Goal: Task Accomplishment & Management: Manage account settings

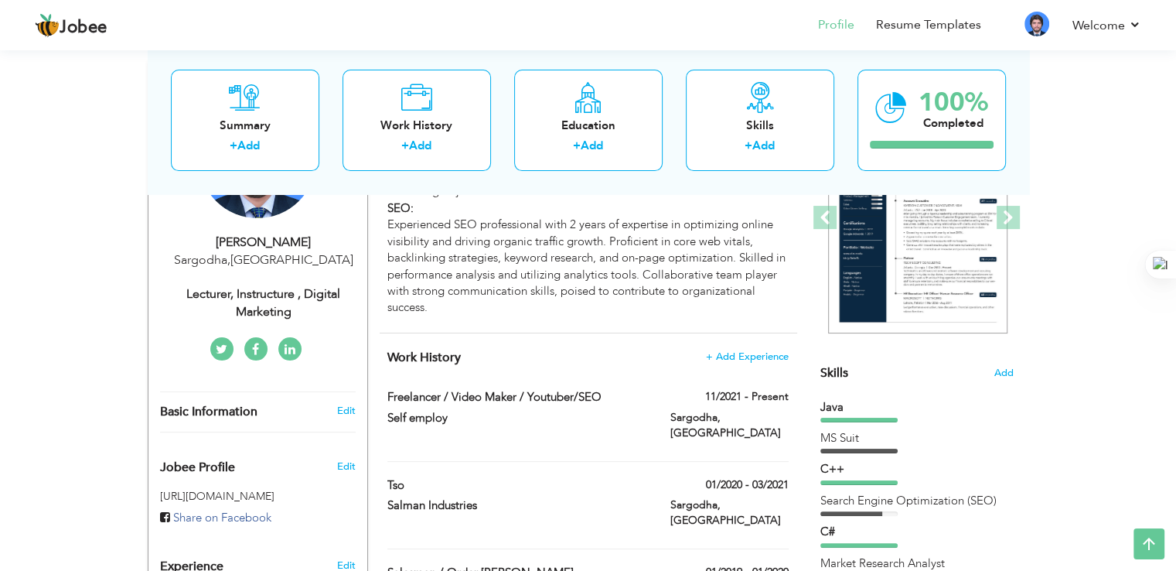
scroll to position [227, 0]
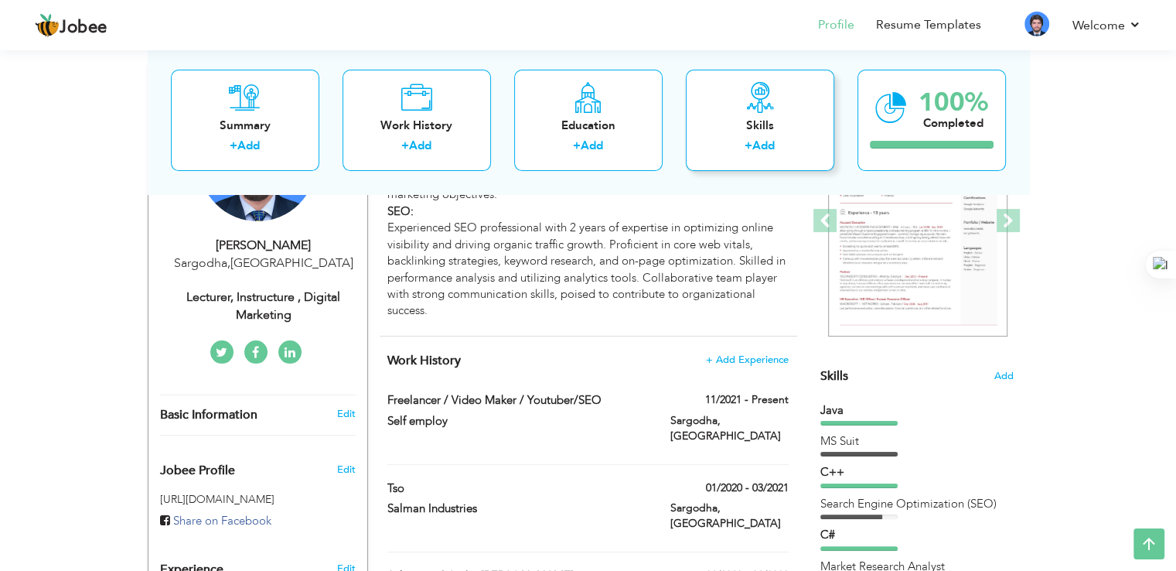
click at [755, 146] on link "Add" at bounding box center [763, 145] width 22 height 15
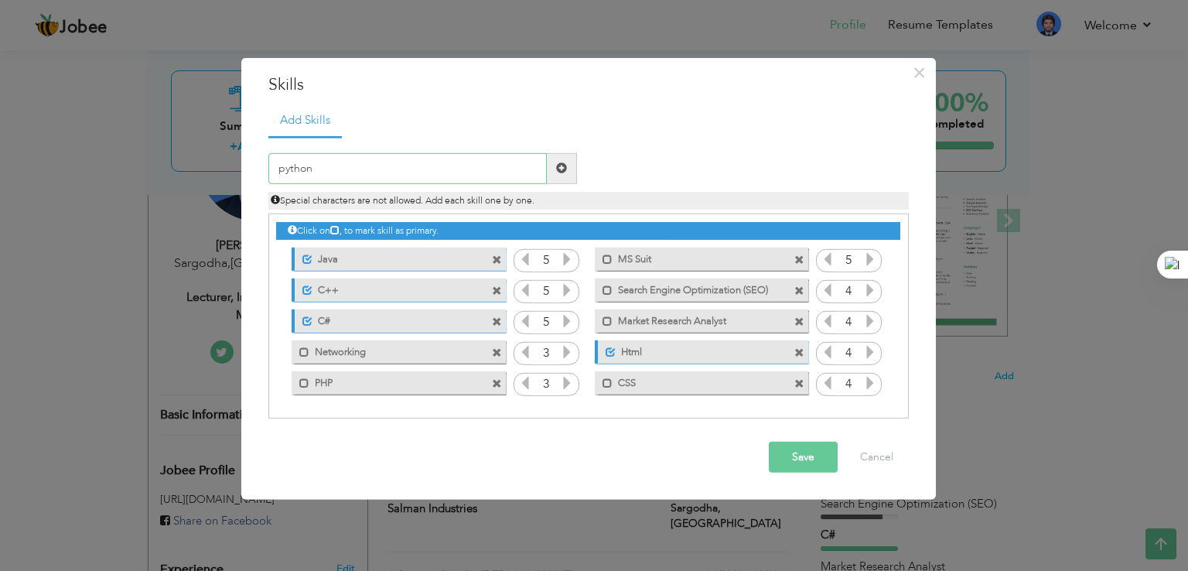
click at [282, 171] on input "python" at bounding box center [407, 168] width 278 height 31
type input "Python"
click at [556, 172] on span at bounding box center [561, 167] width 11 height 11
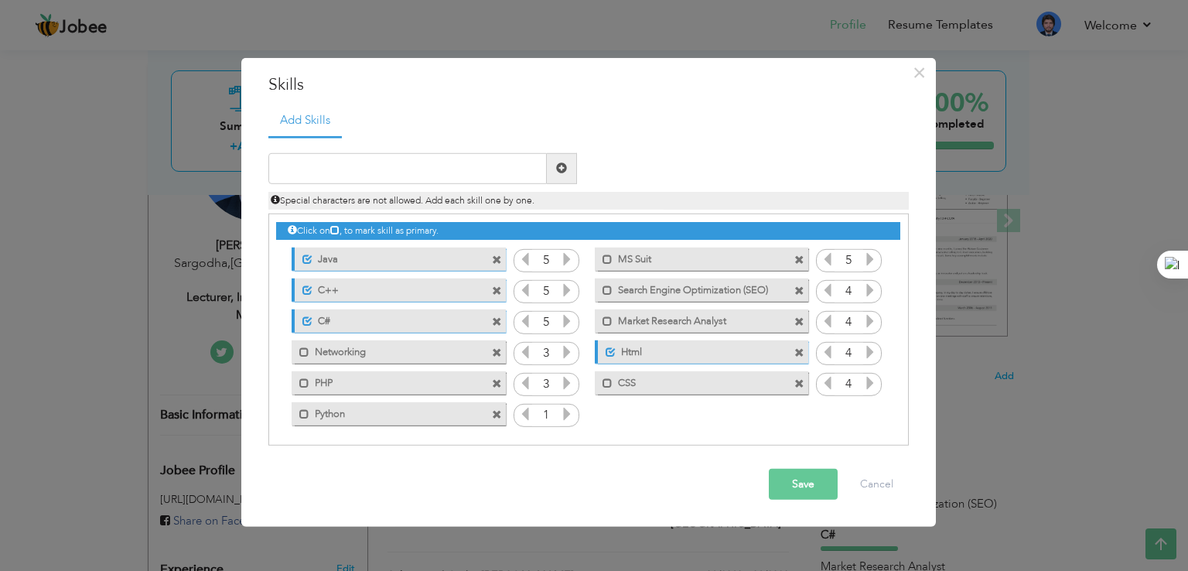
click at [564, 411] on icon at bounding box center [567, 414] width 14 height 14
click at [521, 415] on icon at bounding box center [525, 414] width 14 height 14
click at [777, 476] on button "Save" at bounding box center [803, 484] width 69 height 31
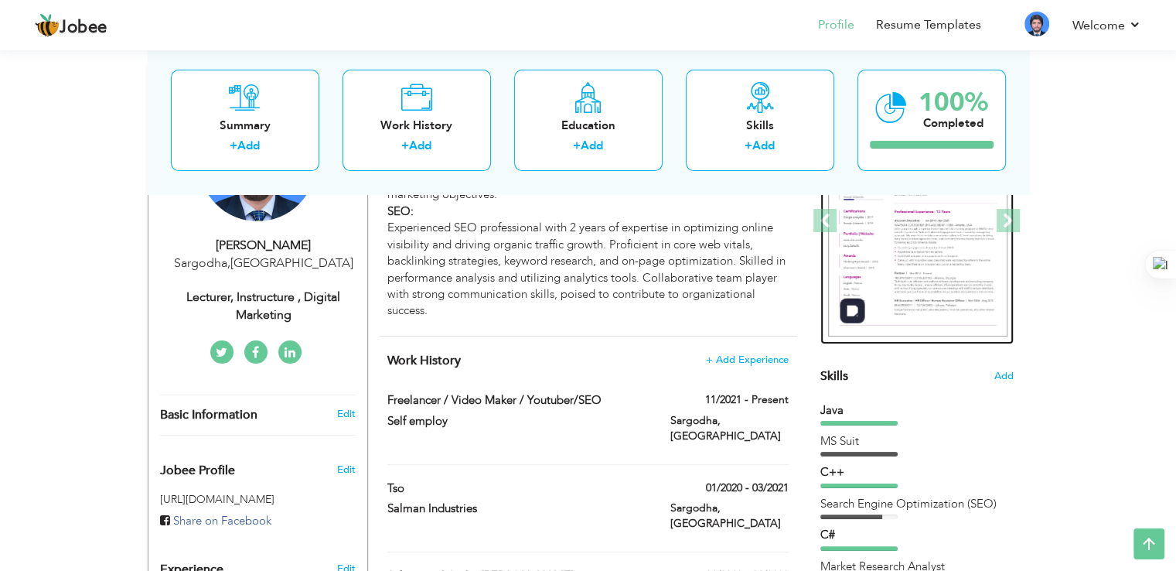
click at [952, 244] on img at bounding box center [917, 221] width 179 height 232
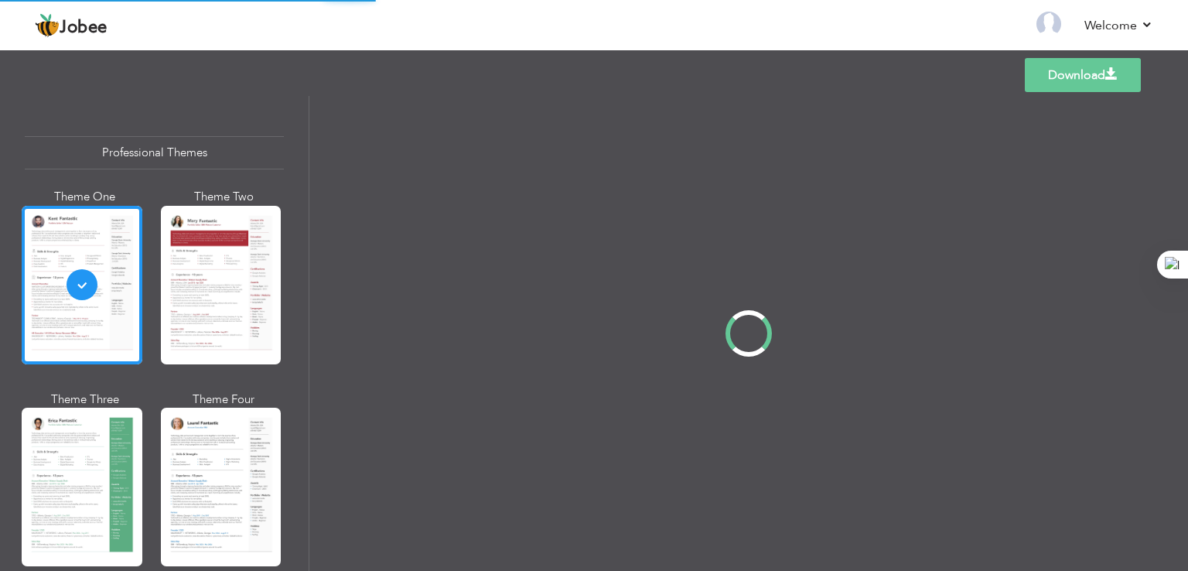
click at [121, 447] on div "Professional Themes Theme One Theme Two Theme Three Theme Four" at bounding box center [594, 333] width 1188 height 475
click at [83, 463] on div "Professional Themes Theme One Theme Two Theme Three Theme Four" at bounding box center [594, 333] width 1188 height 475
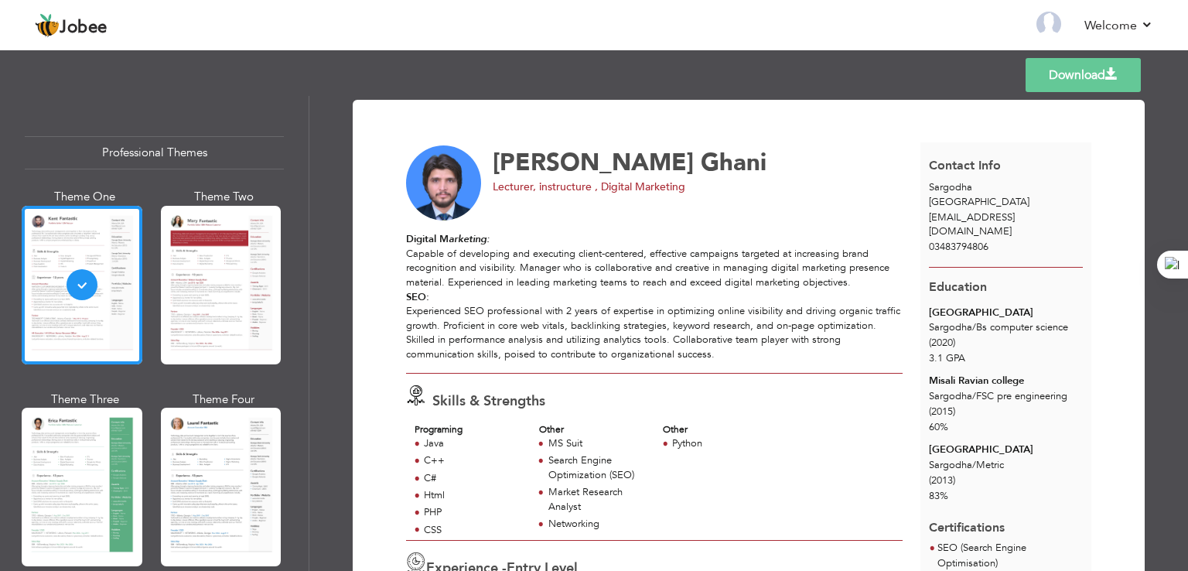
click at [87, 483] on div at bounding box center [82, 487] width 121 height 159
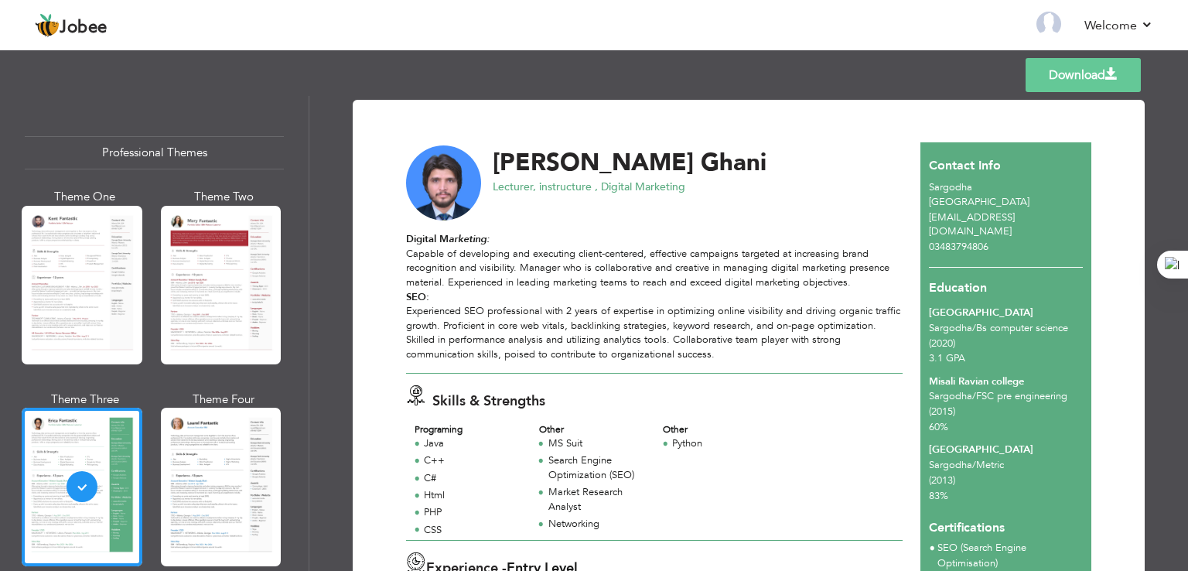
click at [1043, 77] on link "Download" at bounding box center [1082, 75] width 115 height 34
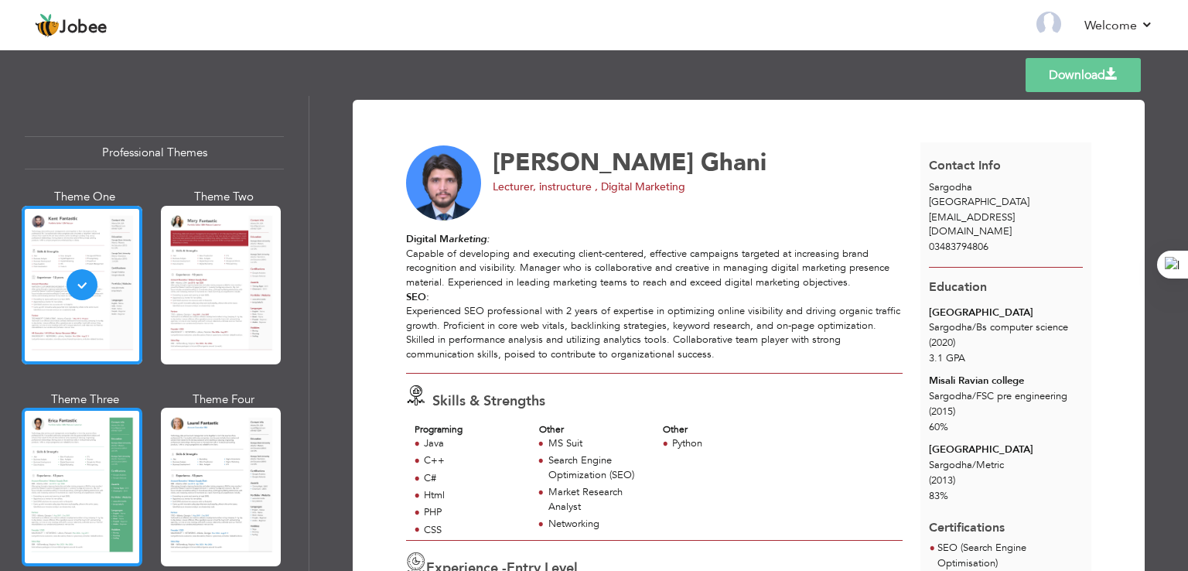
click at [114, 442] on div at bounding box center [82, 487] width 121 height 159
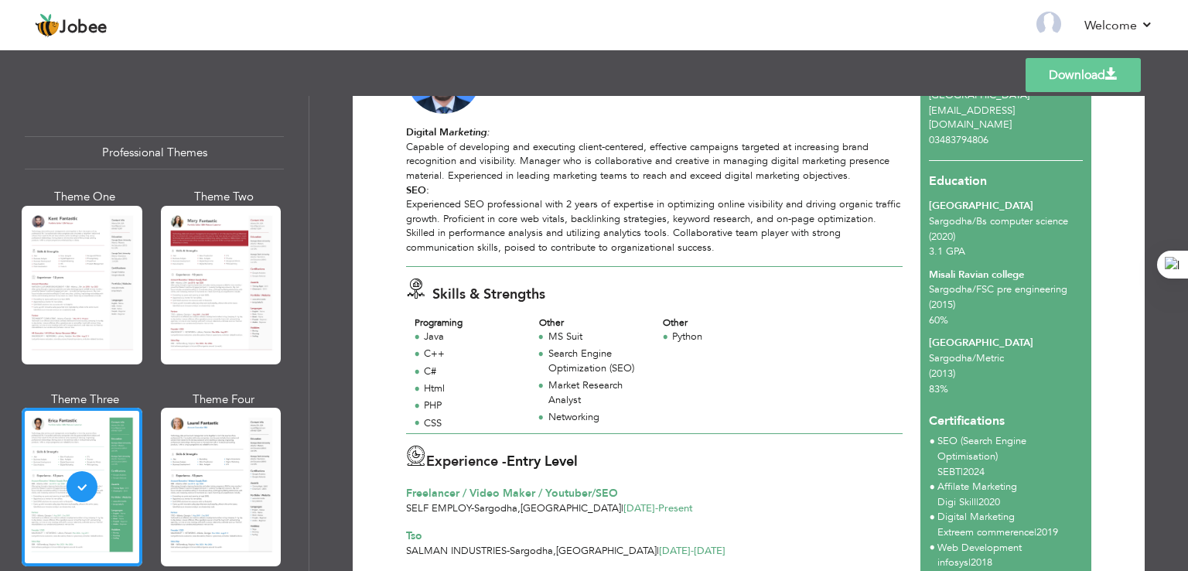
scroll to position [105, 0]
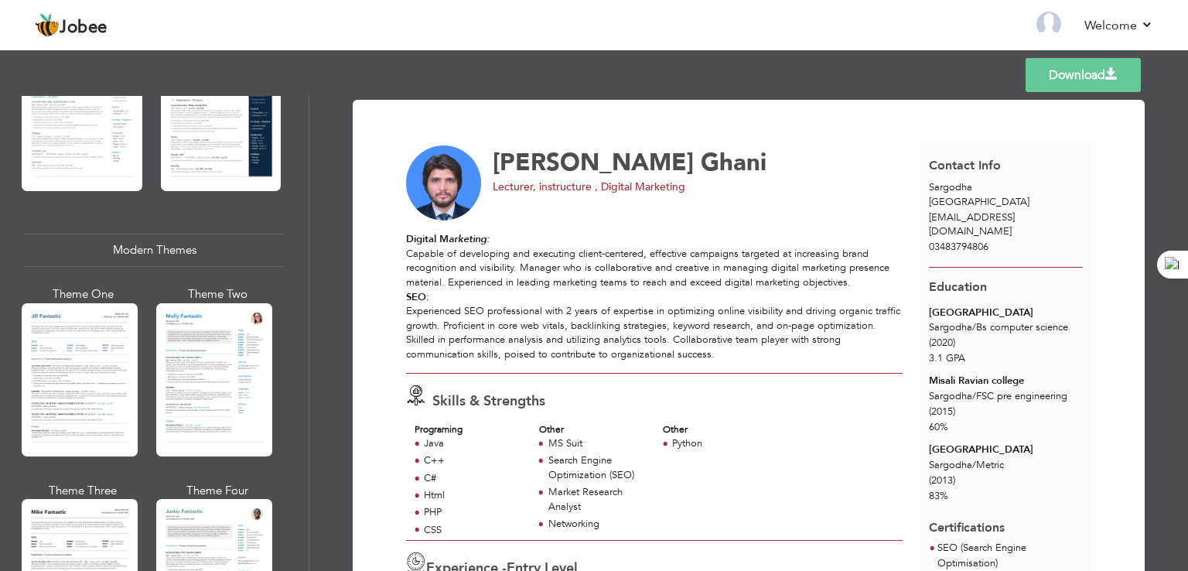
scroll to position [578, 0]
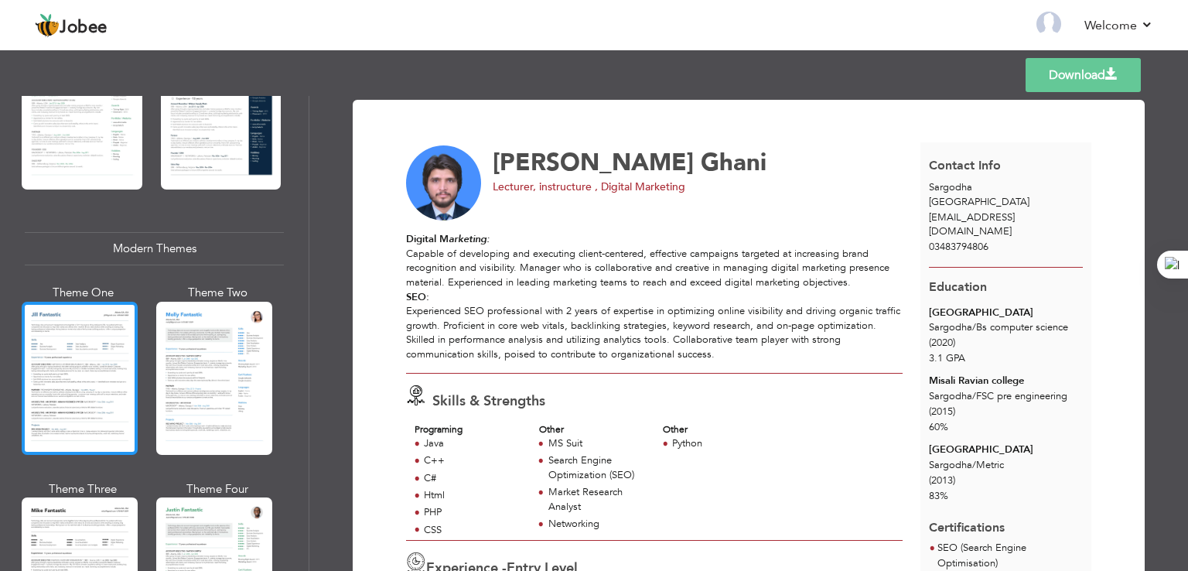
click at [87, 394] on div at bounding box center [80, 378] width 116 height 153
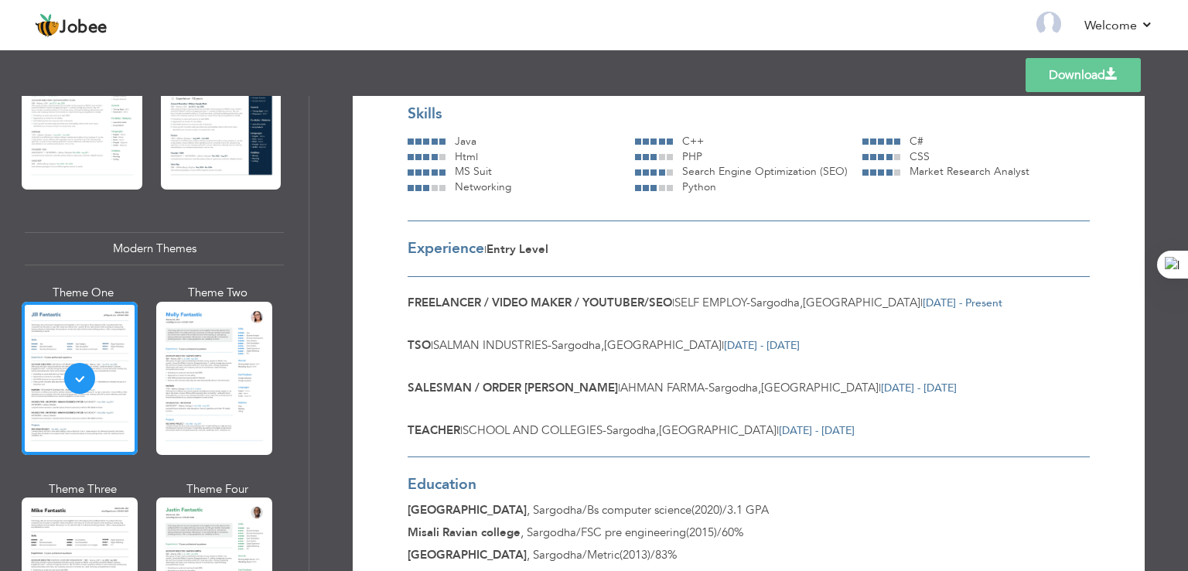
scroll to position [295, 0]
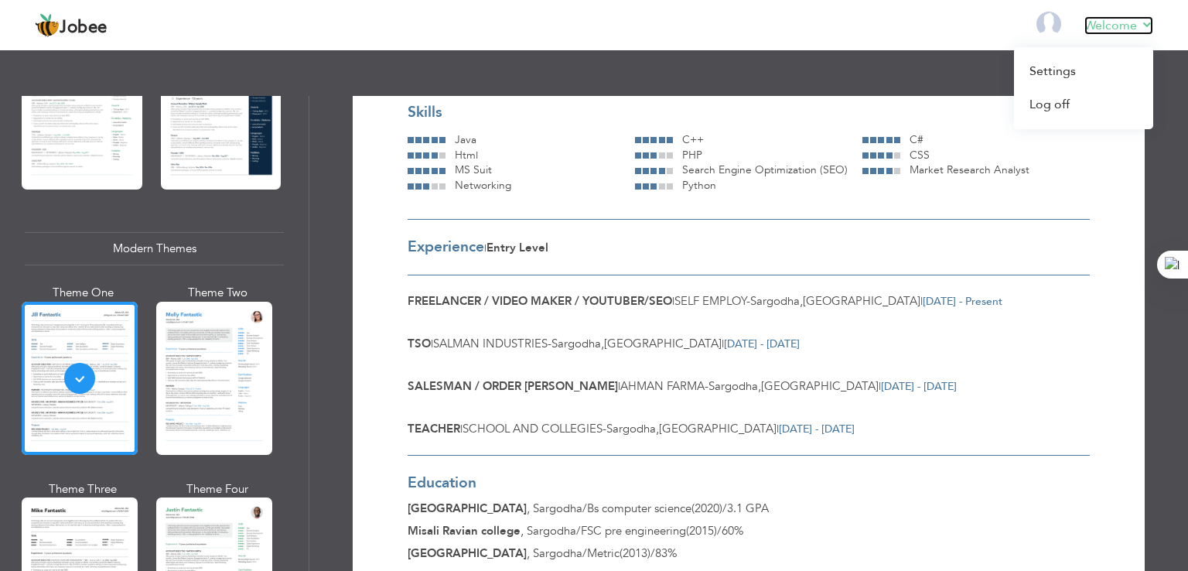
click at [1111, 23] on link "Welcome" at bounding box center [1118, 25] width 69 height 19
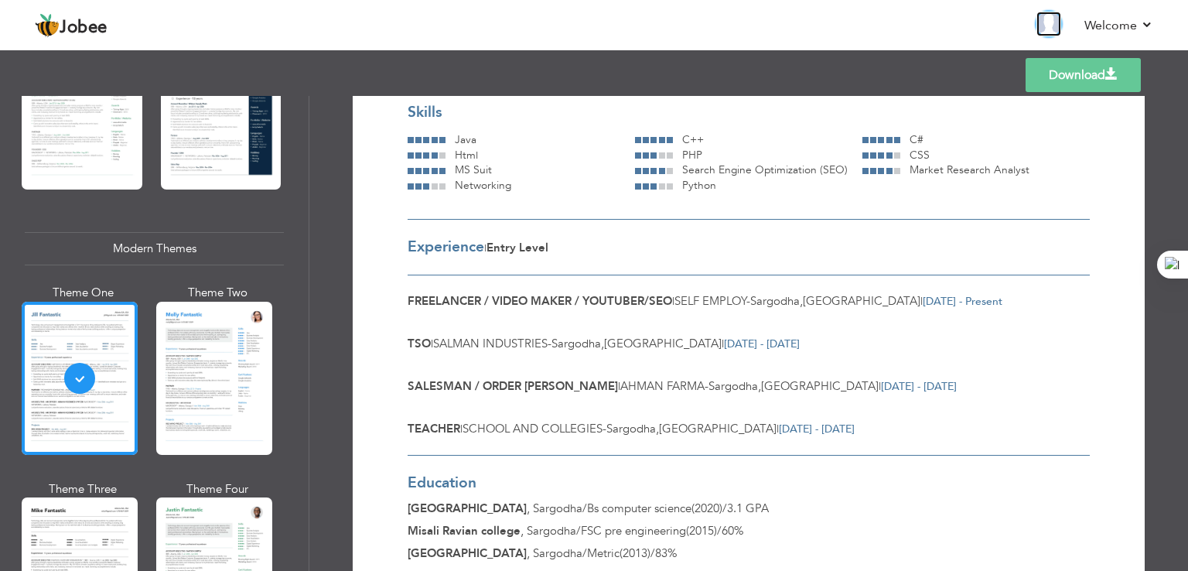
click at [1057, 29] on img at bounding box center [1048, 24] width 25 height 25
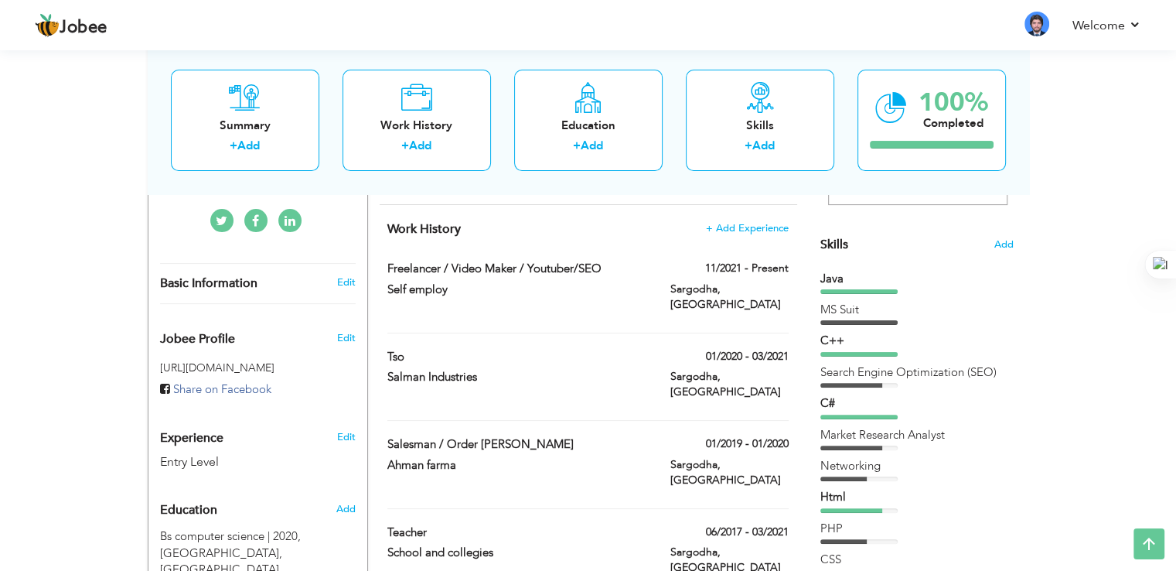
scroll to position [370, 0]
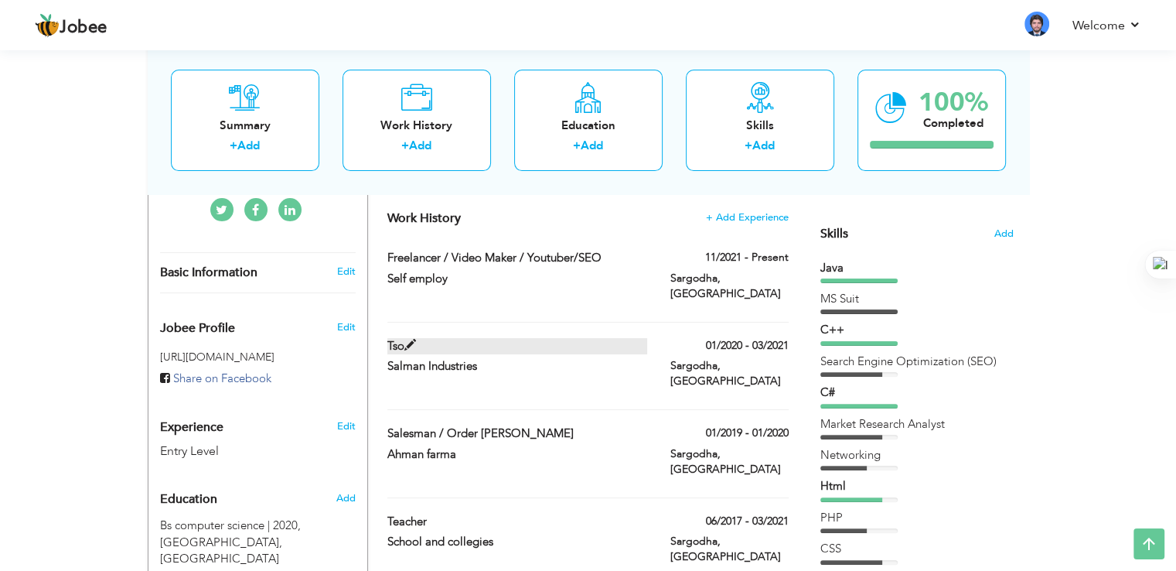
click at [408, 340] on span at bounding box center [410, 346] width 12 height 12
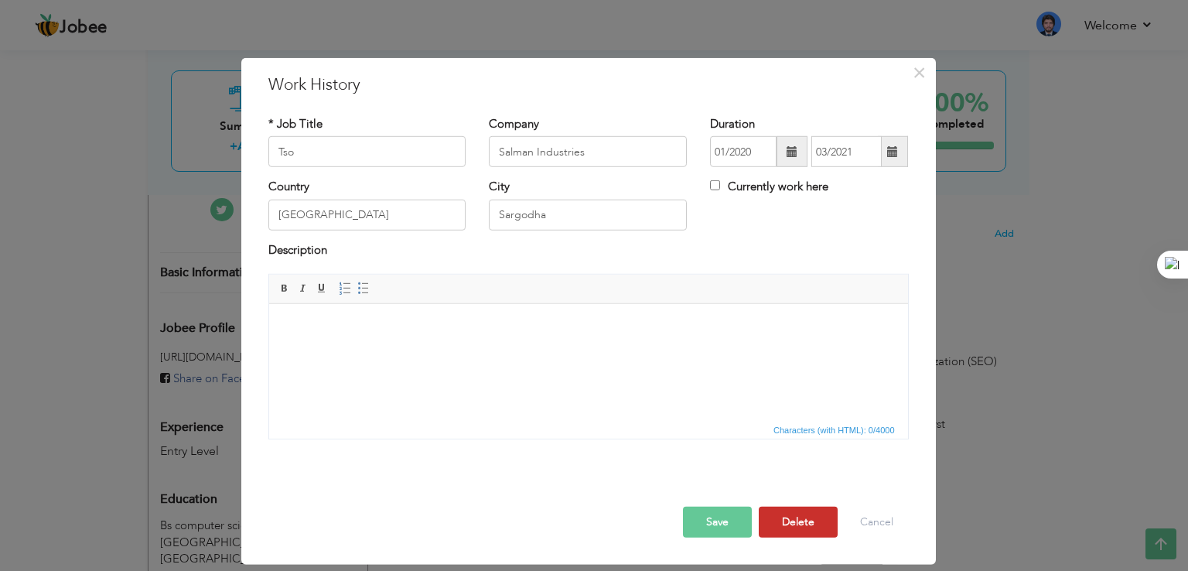
click at [802, 527] on button "Delete" at bounding box center [798, 522] width 79 height 31
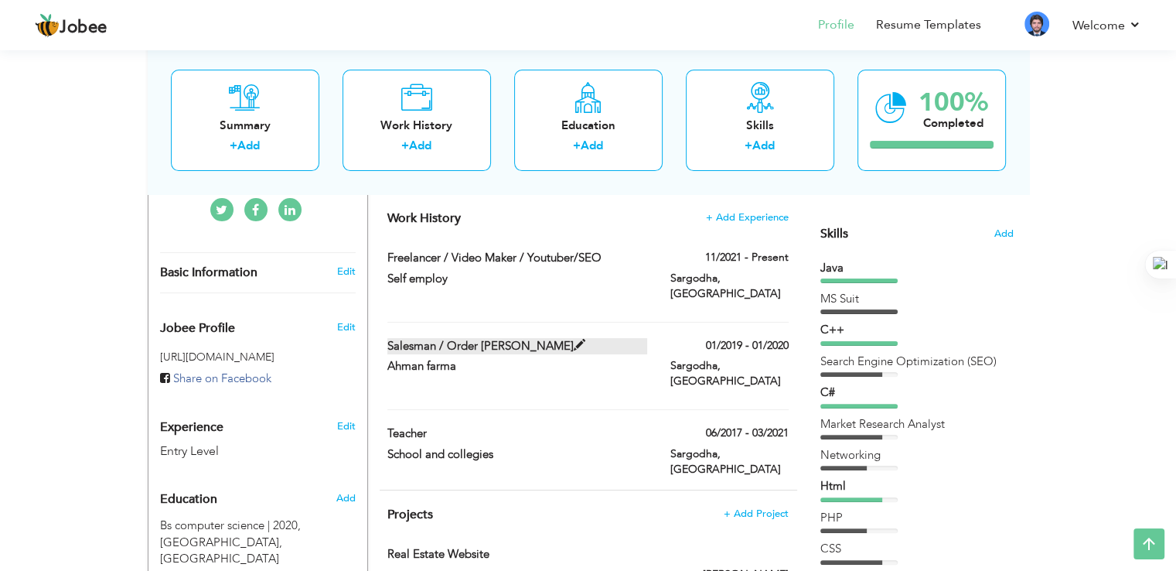
click at [574, 340] on span at bounding box center [580, 346] width 12 height 12
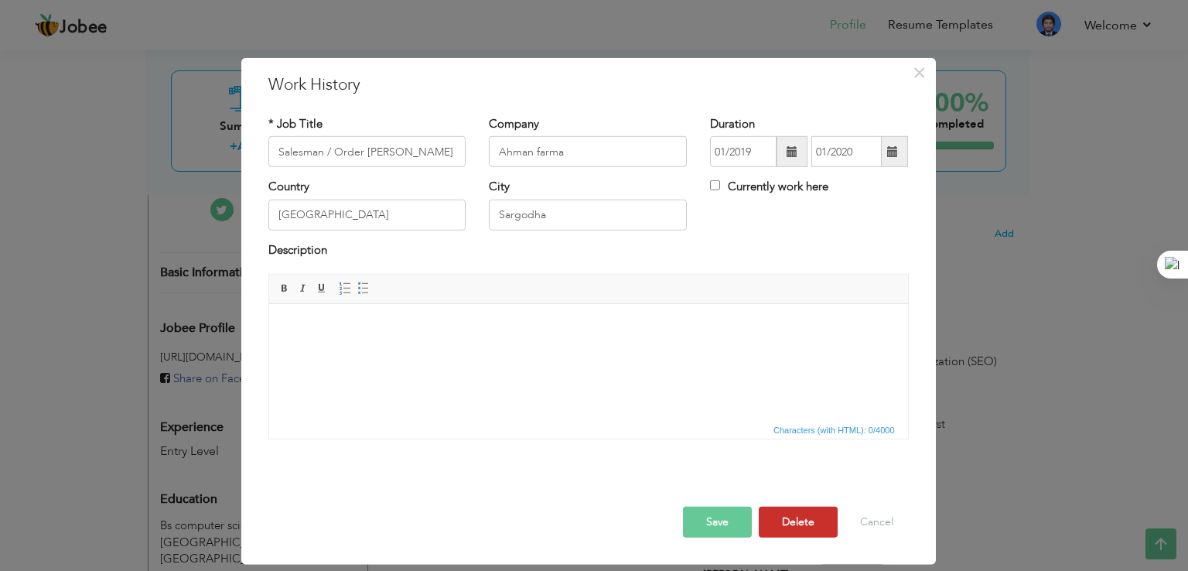
click at [793, 511] on button "Delete" at bounding box center [798, 522] width 79 height 31
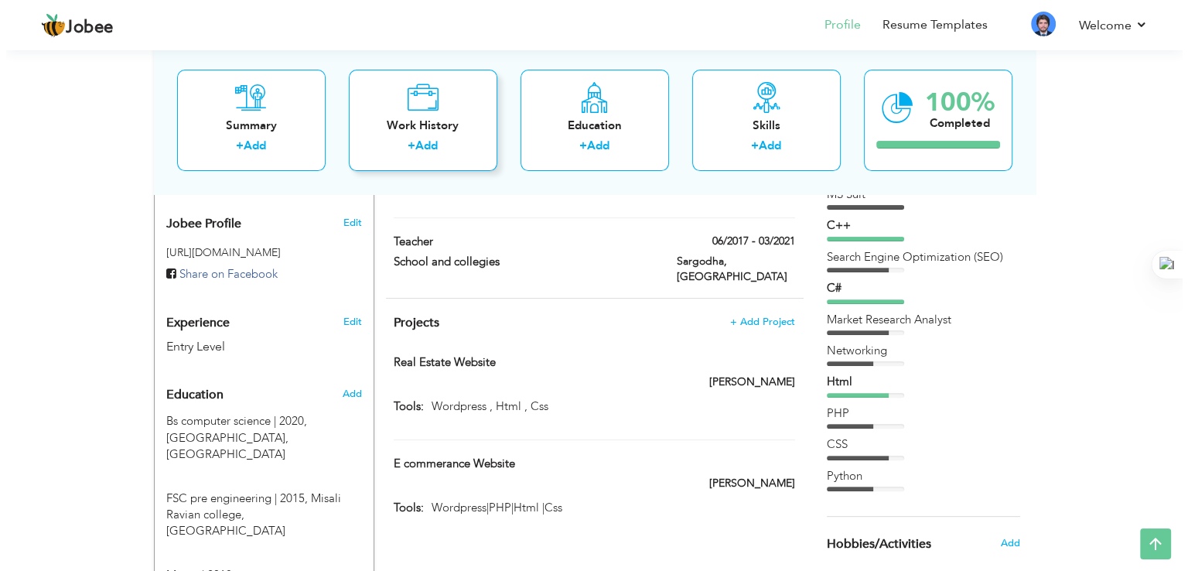
scroll to position [480, 0]
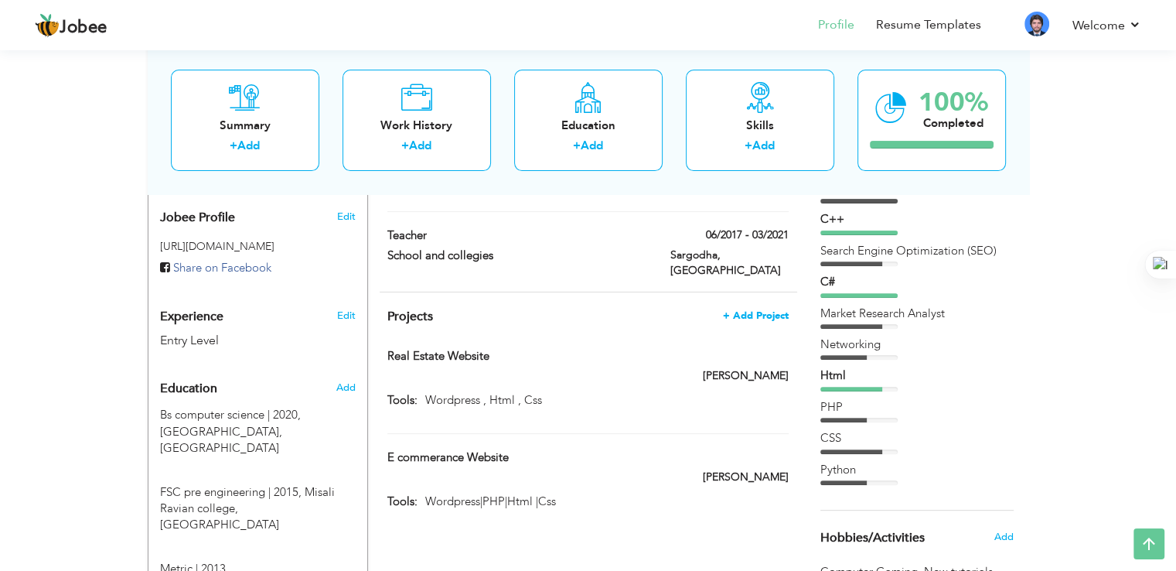
click at [756, 310] on span "+ Add Project" at bounding box center [756, 315] width 66 height 11
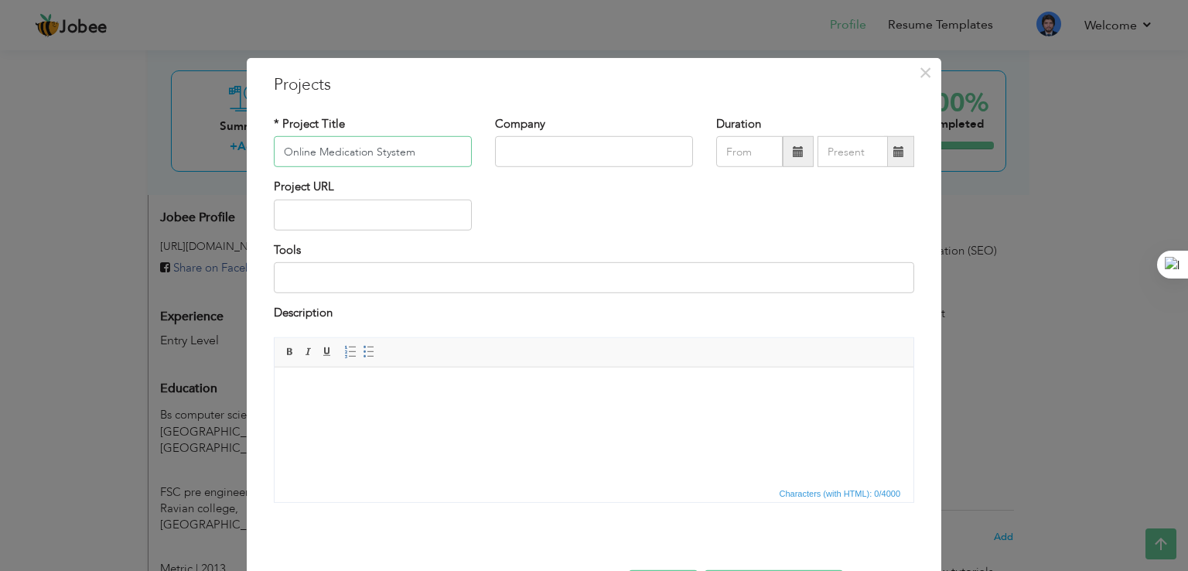
type input "Online Medication Stystem"
click at [647, 159] on input "text" at bounding box center [594, 151] width 198 height 31
click at [460, 212] on input "text" at bounding box center [373, 215] width 198 height 31
click at [521, 204] on div "Project URL" at bounding box center [594, 210] width 664 height 63
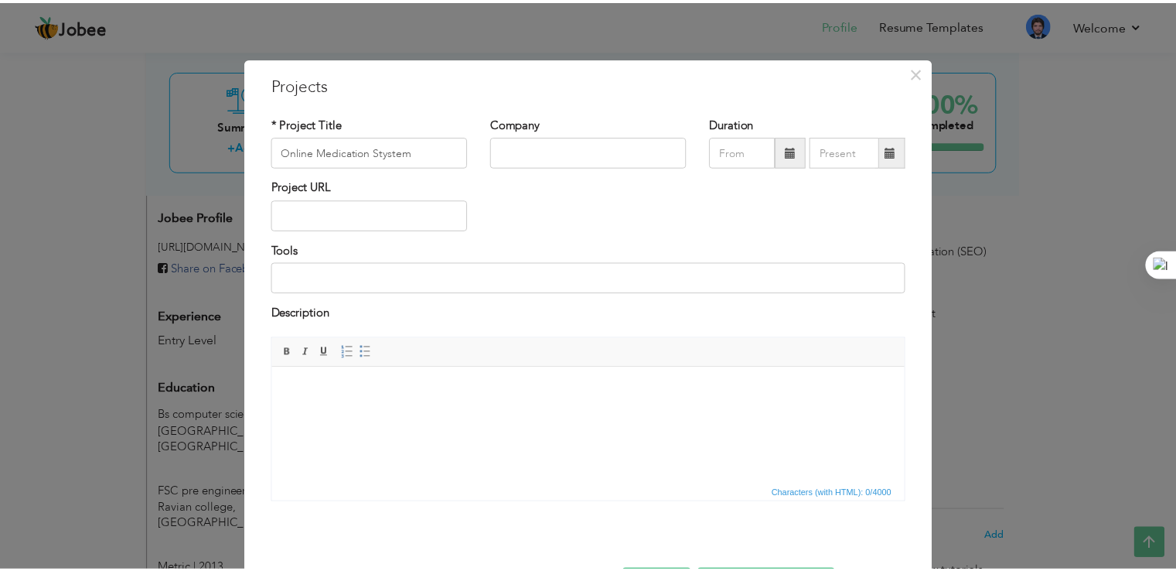
scroll to position [56, 0]
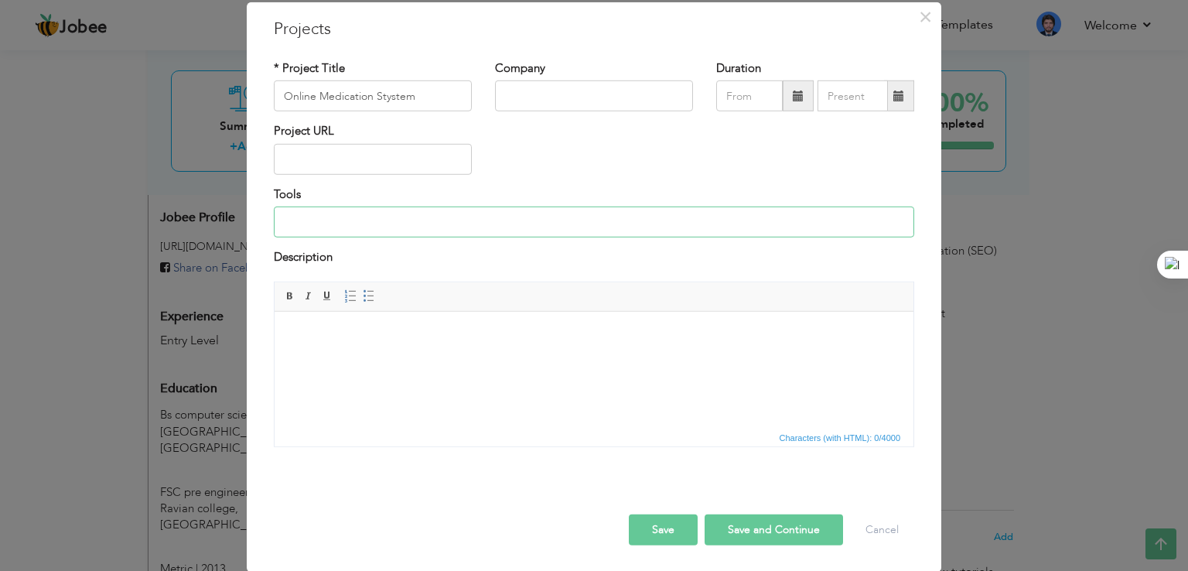
click at [521, 219] on input at bounding box center [594, 221] width 640 height 31
click at [672, 518] on button "Save" at bounding box center [663, 529] width 69 height 31
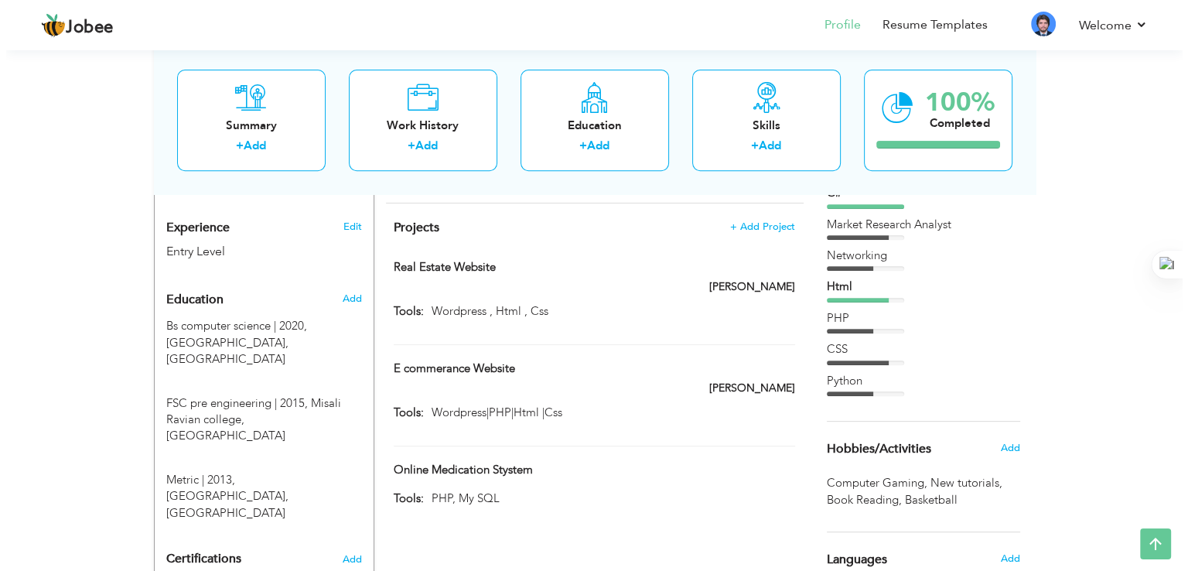
scroll to position [570, 0]
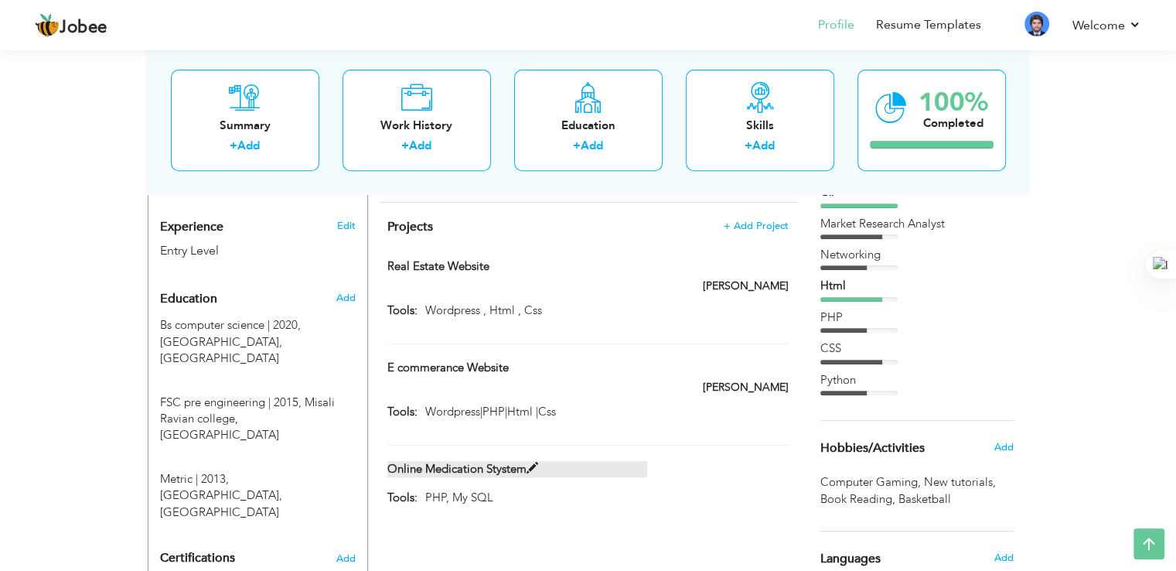
click at [527, 462] on span at bounding box center [533, 468] width 12 height 12
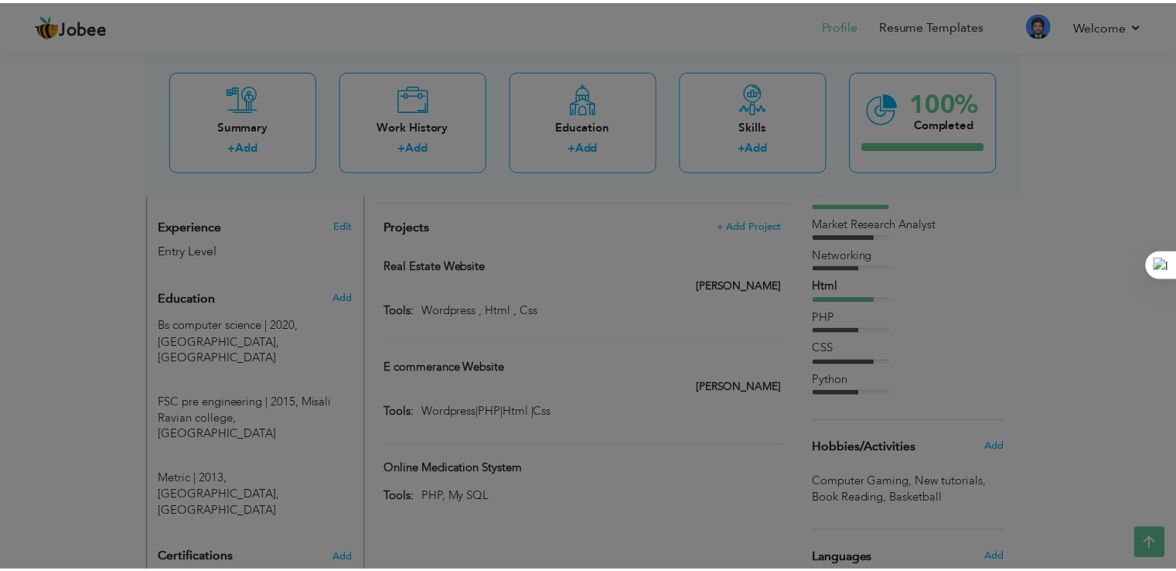
scroll to position [0, 0]
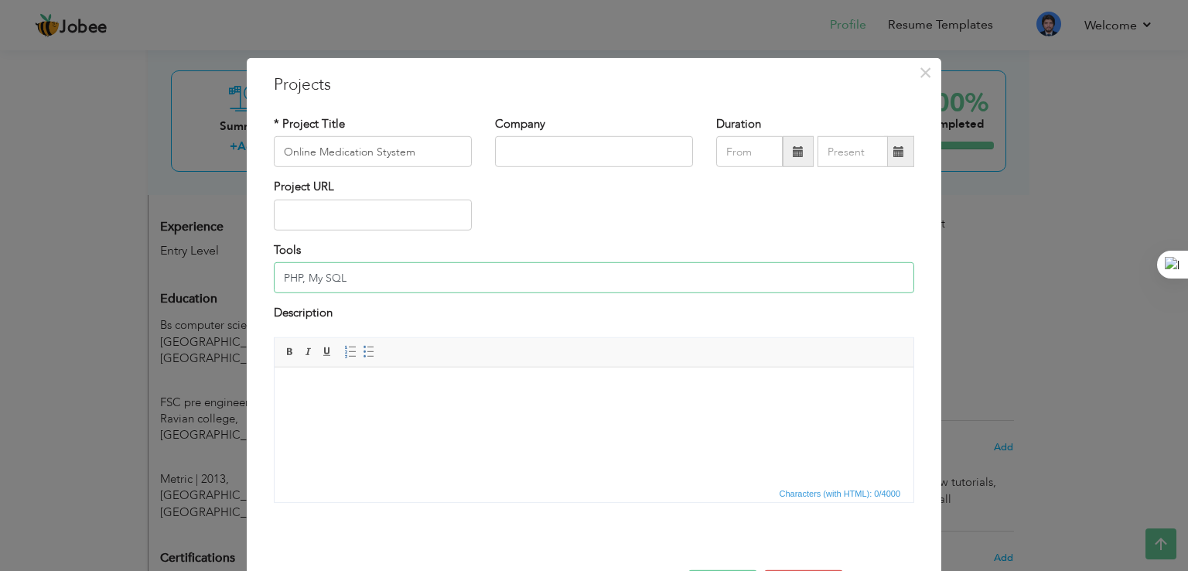
click at [399, 278] on input "PHP, My SQL" at bounding box center [594, 277] width 640 height 31
type input "PHP, My SQL"
click at [925, 75] on span "×" at bounding box center [925, 73] width 13 height 28
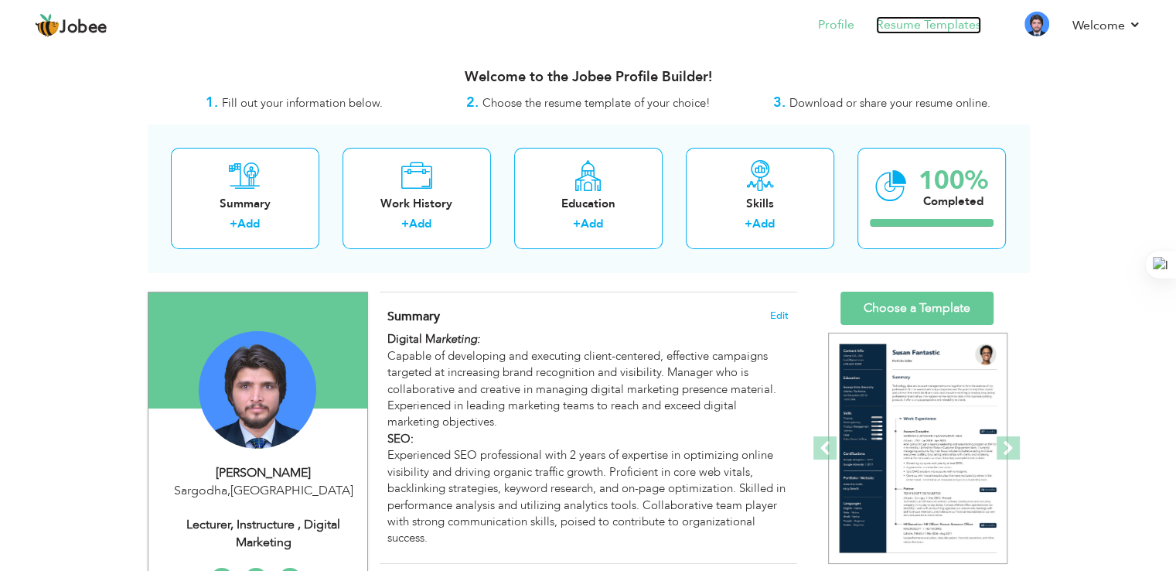
click at [920, 19] on link "Resume Templates" at bounding box center [928, 25] width 105 height 18
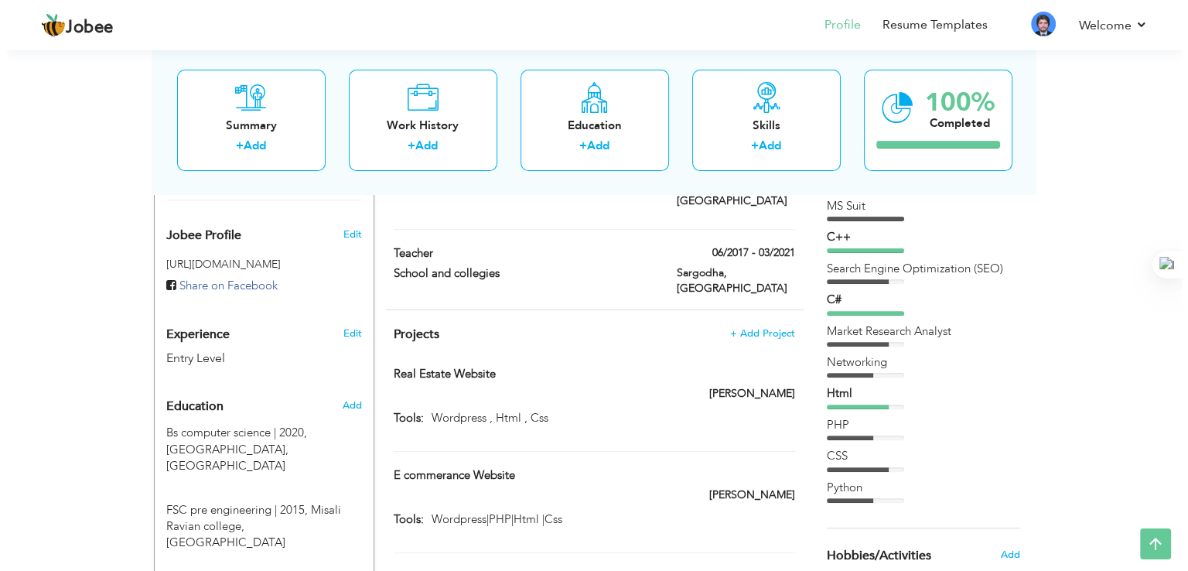
scroll to position [464, 0]
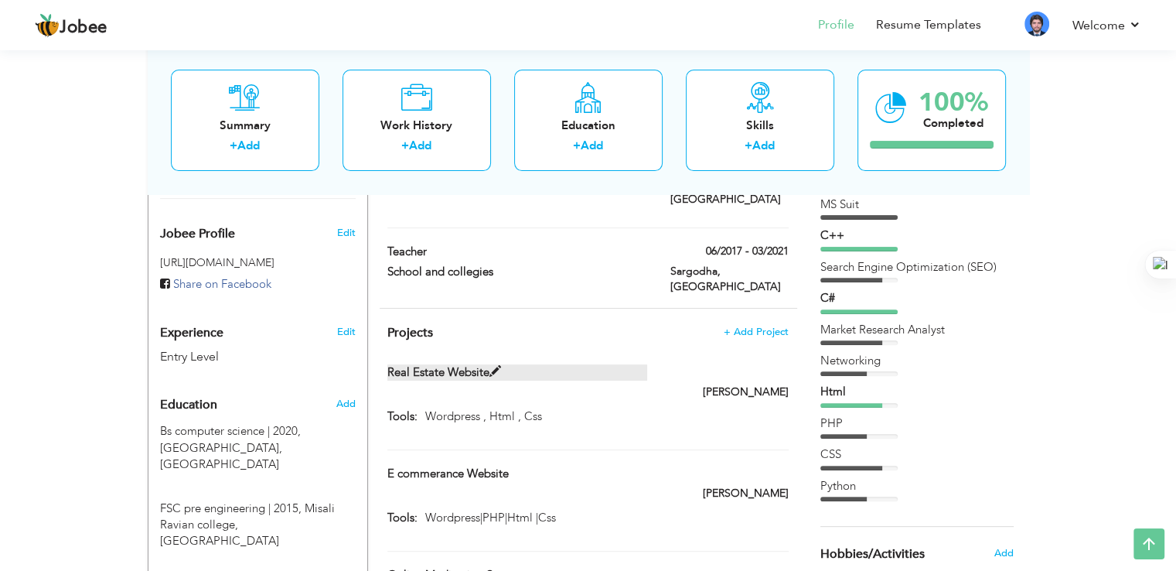
drag, startPoint x: 377, startPoint y: 338, endPoint x: 479, endPoint y: 340, distance: 102.9
click at [479, 364] on div "Real Estate Website" at bounding box center [517, 374] width 283 height 20
type input "Real Estate Website"
type input "Wordpress , Html , Css"
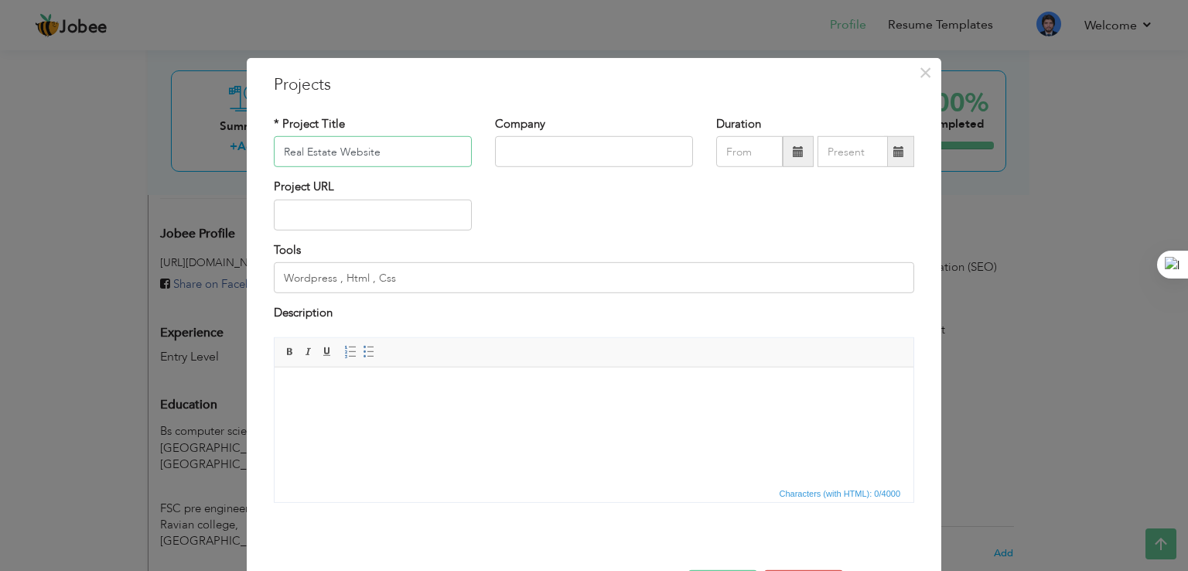
click at [385, 152] on input "Real Estate Website" at bounding box center [373, 151] width 198 height 31
drag, startPoint x: 385, startPoint y: 152, endPoint x: 345, endPoint y: 270, distance: 125.0
click at [345, 270] on input "Wordpress , Html , Css" at bounding box center [594, 277] width 640 height 31
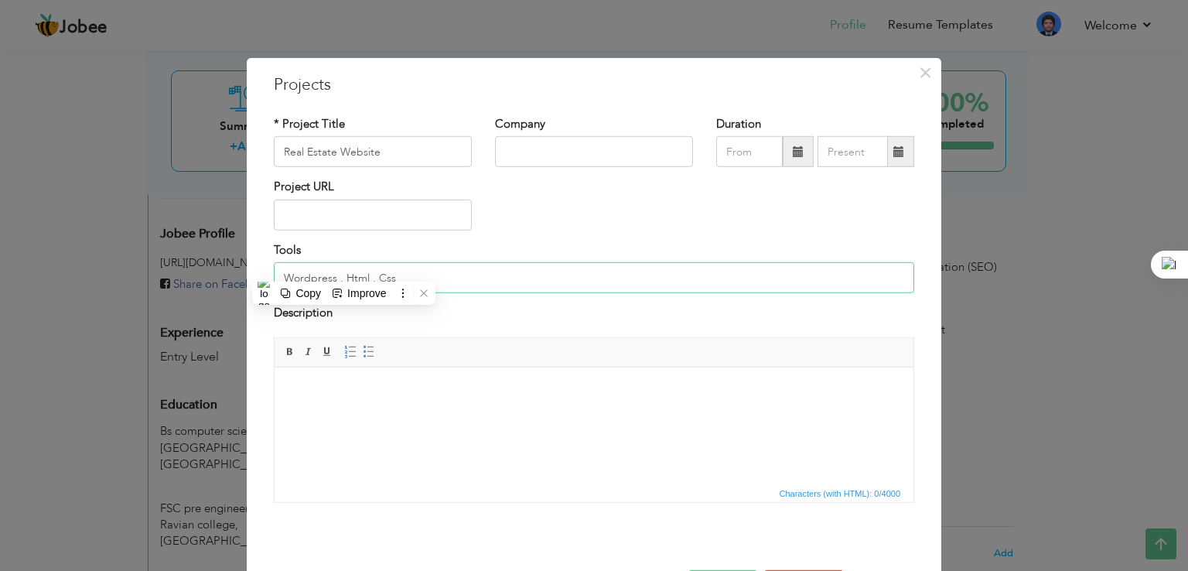
click at [345, 270] on input "Wordpress , Html , Css" at bounding box center [594, 277] width 640 height 31
click at [396, 154] on input "Real Estate Website" at bounding box center [373, 151] width 198 height 31
click at [396, 273] on input "Wordpress , Html , Css" at bounding box center [594, 277] width 640 height 31
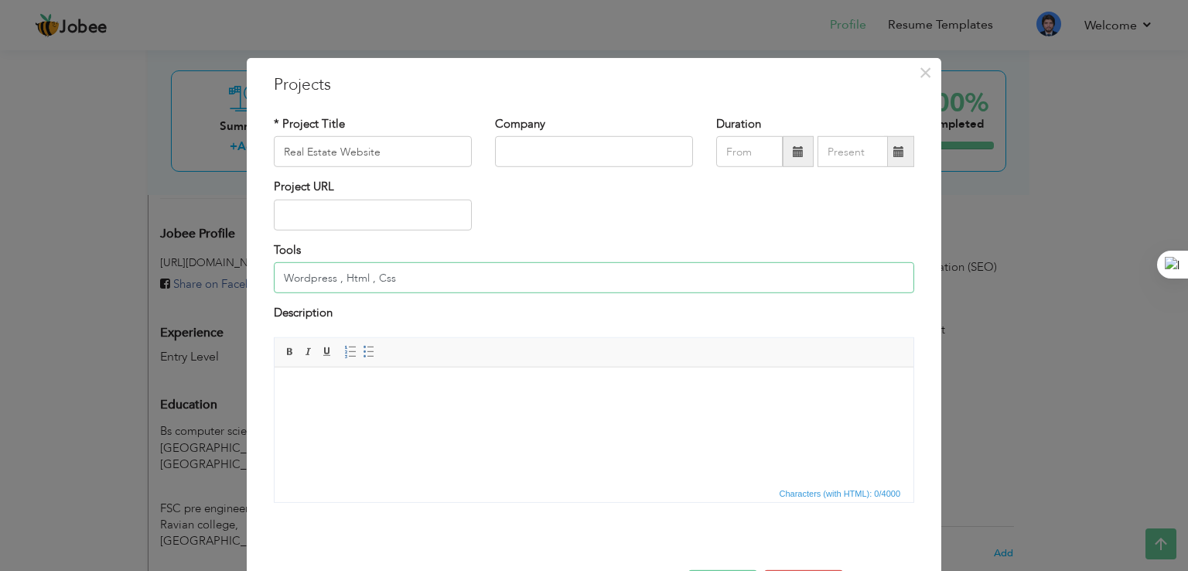
click at [396, 273] on input "Wordpress , Html , Css" at bounding box center [594, 277] width 640 height 31
click at [465, 411] on html at bounding box center [594, 390] width 639 height 47
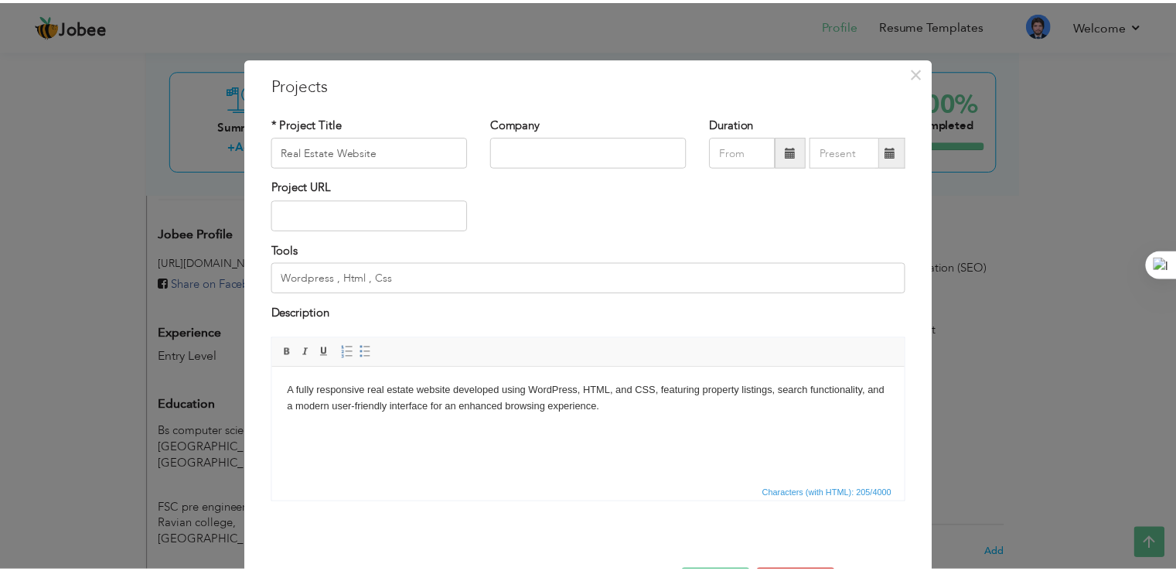
scroll to position [56, 0]
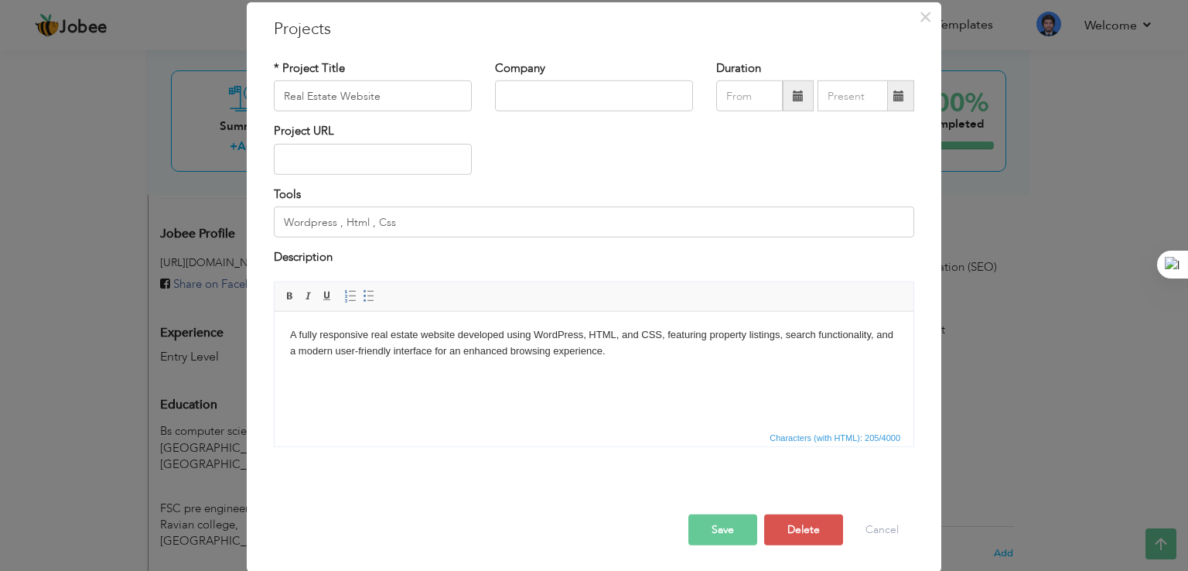
click at [739, 539] on button "Save" at bounding box center [722, 529] width 69 height 31
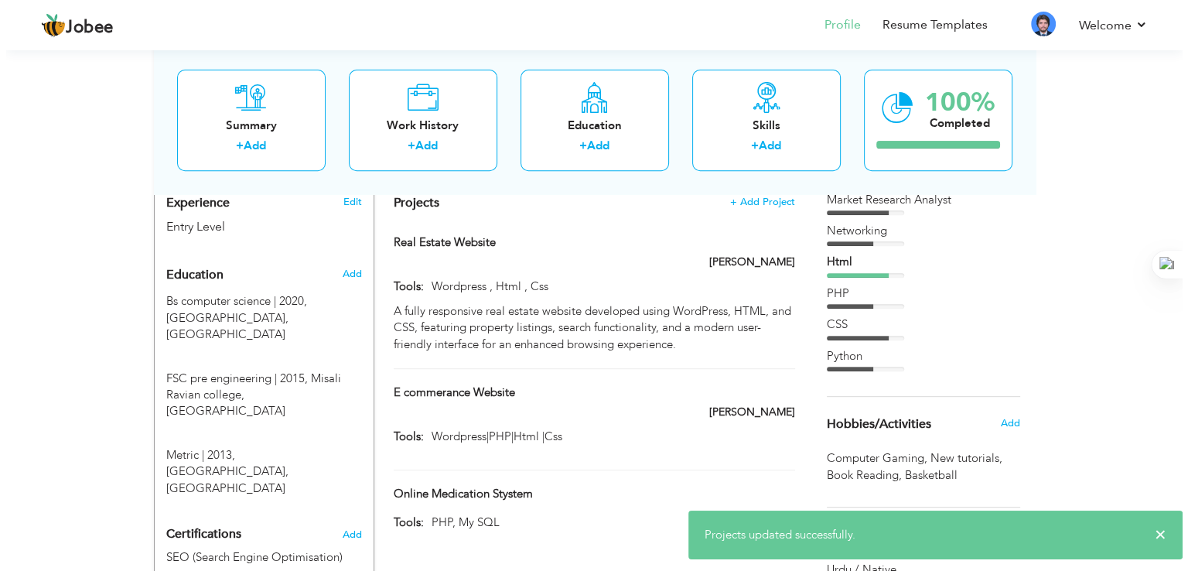
scroll to position [603, 0]
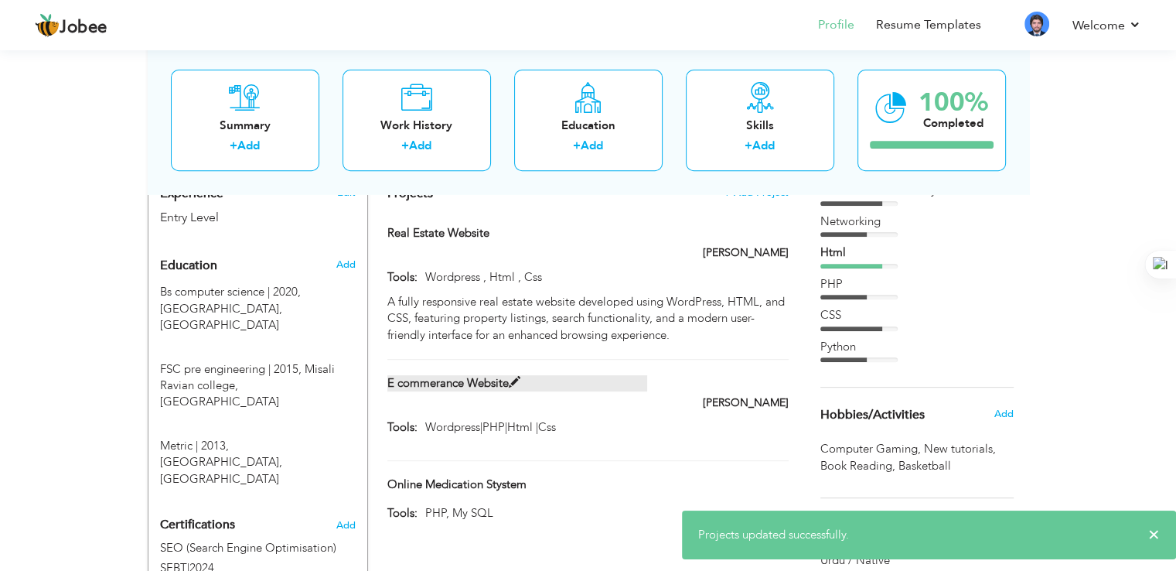
click at [475, 375] on label "E commerance Website" at bounding box center [517, 383] width 260 height 16
type input "E commerance Website"
type input "Wordpress|PHP|Html |Css"
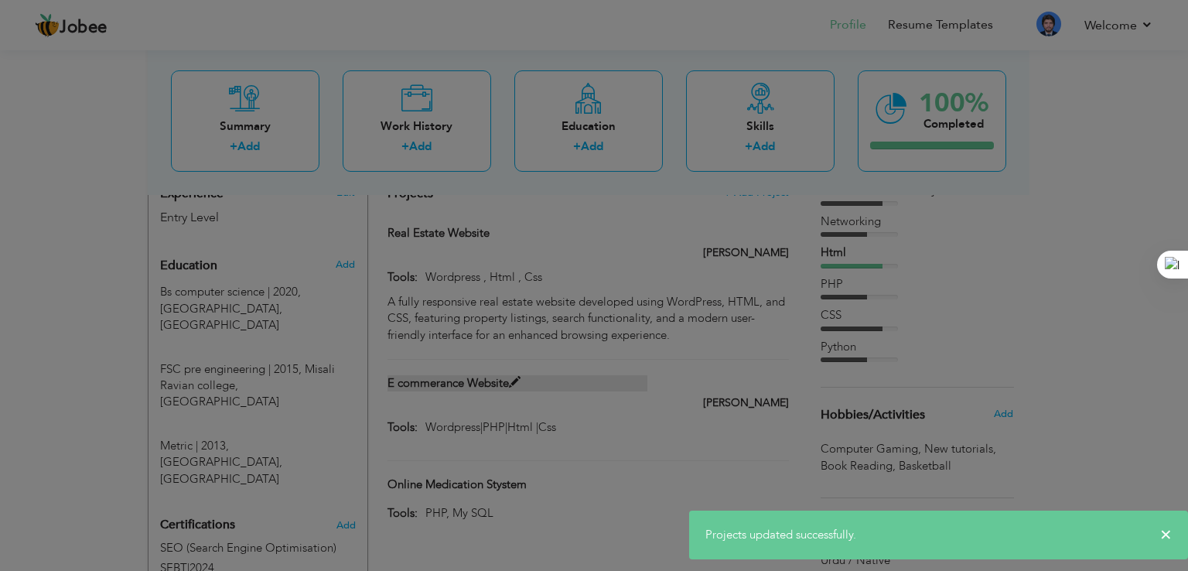
scroll to position [0, 0]
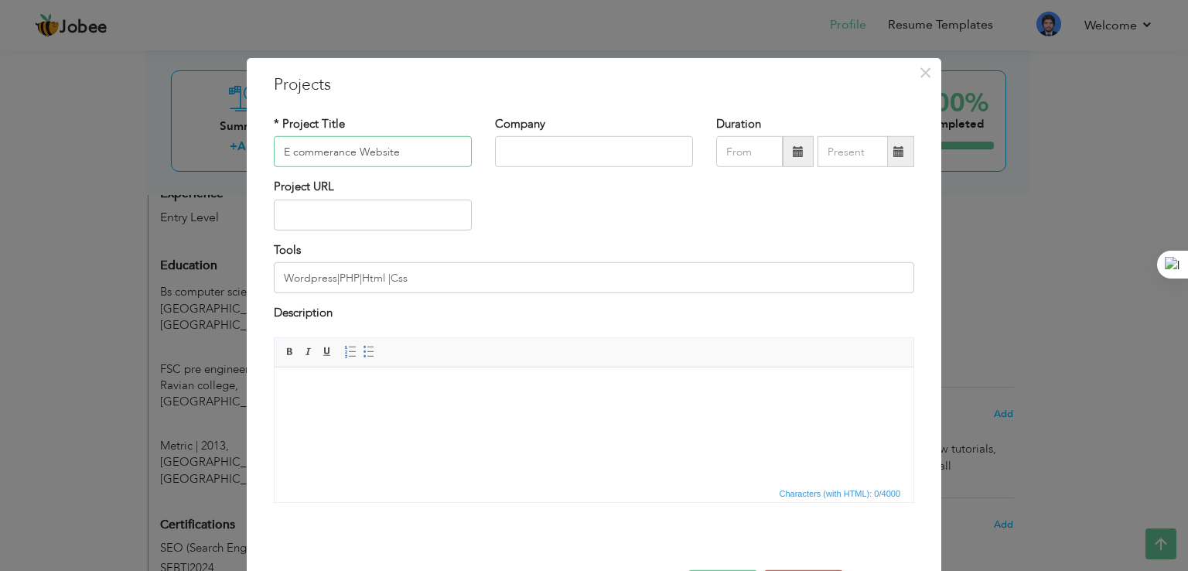
click at [389, 152] on input "E commerance Website" at bounding box center [373, 151] width 198 height 31
click at [430, 273] on input "Wordpress|PHP|Html |Css" at bounding box center [594, 277] width 640 height 31
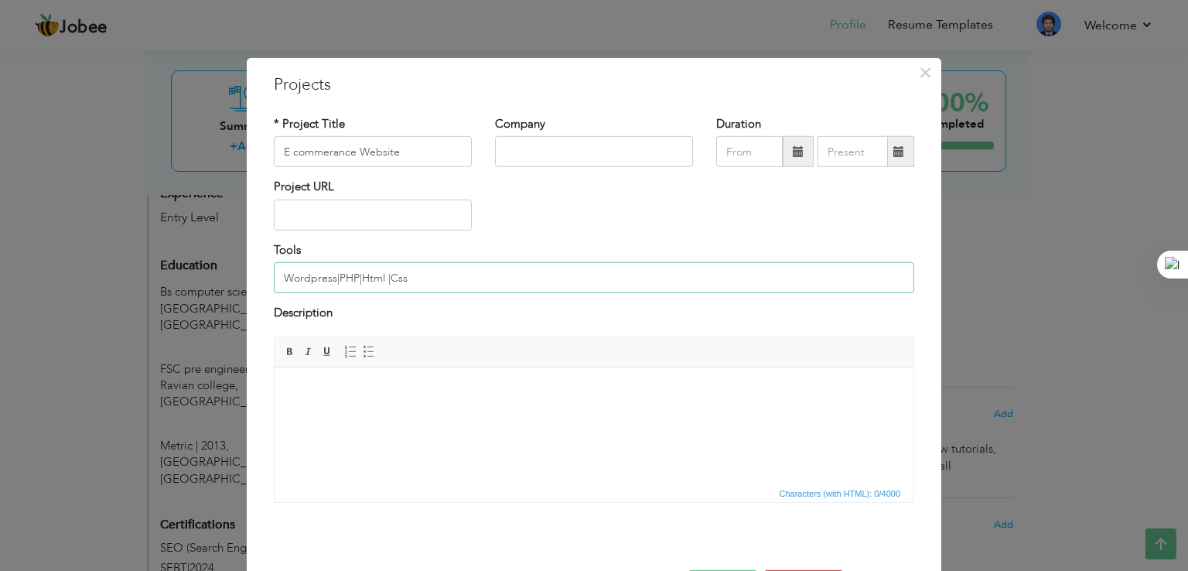
click at [430, 273] on input "Wordpress|PHP|Html |Css" at bounding box center [594, 277] width 640 height 31
click at [460, 414] on html at bounding box center [594, 390] width 639 height 47
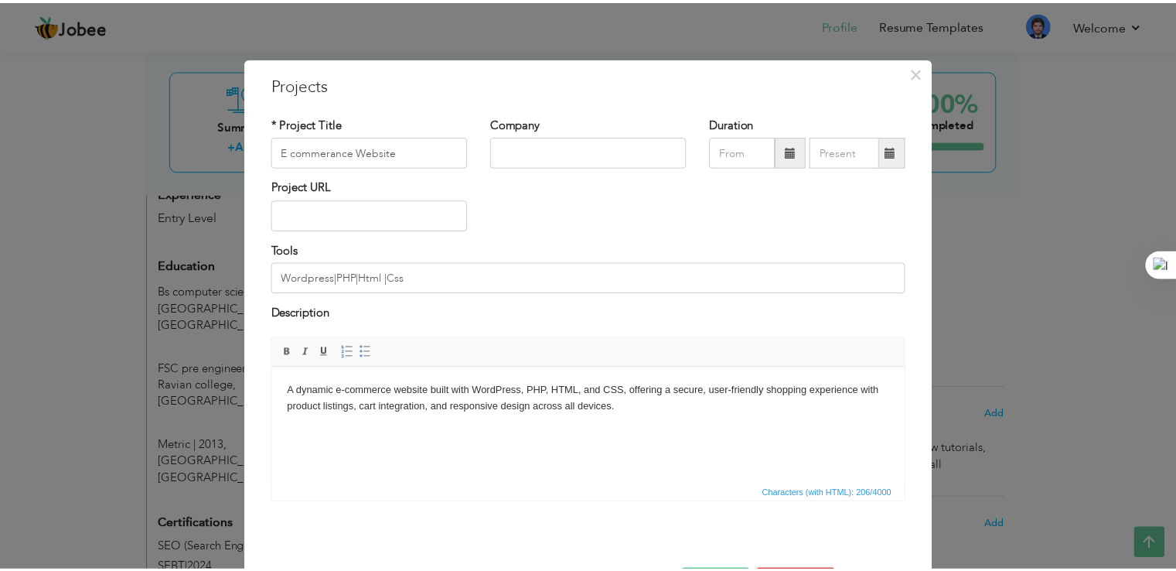
scroll to position [56, 0]
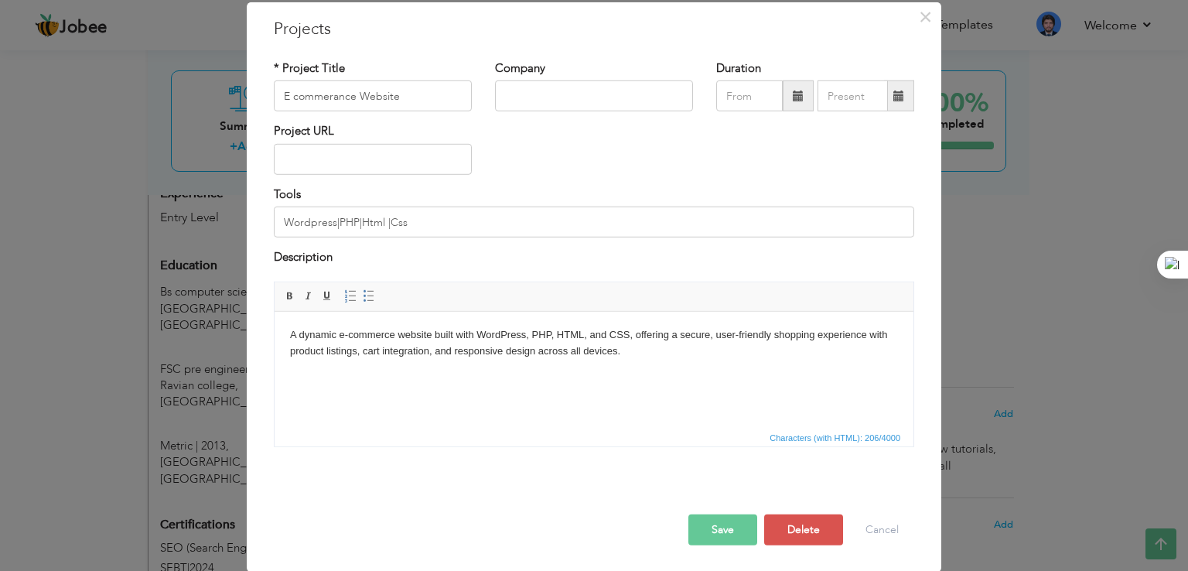
click at [726, 518] on button "Save" at bounding box center [722, 529] width 69 height 31
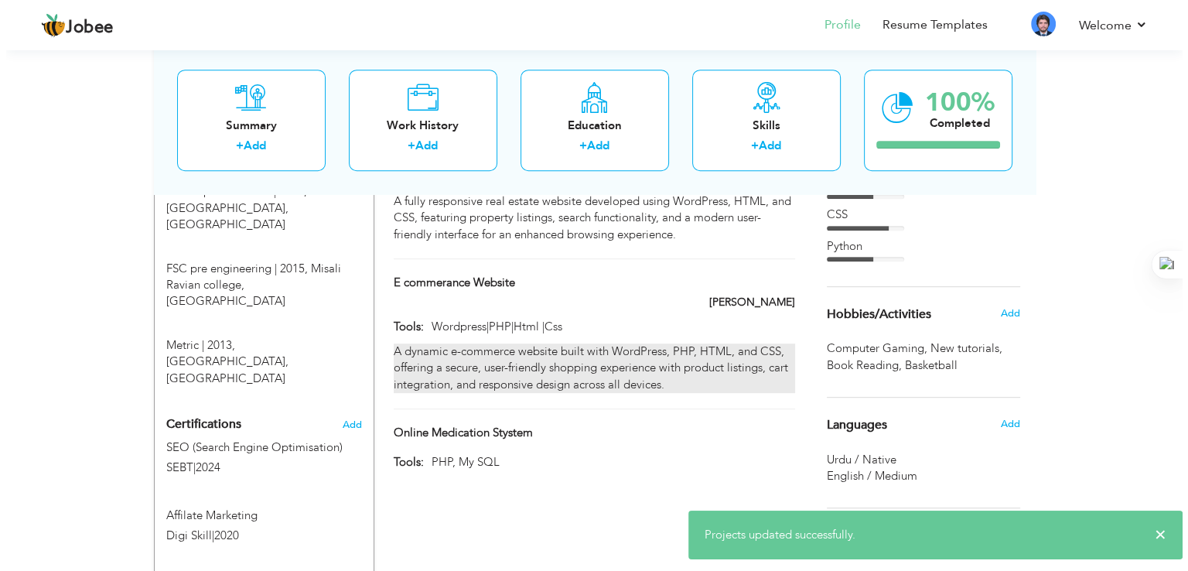
scroll to position [730, 0]
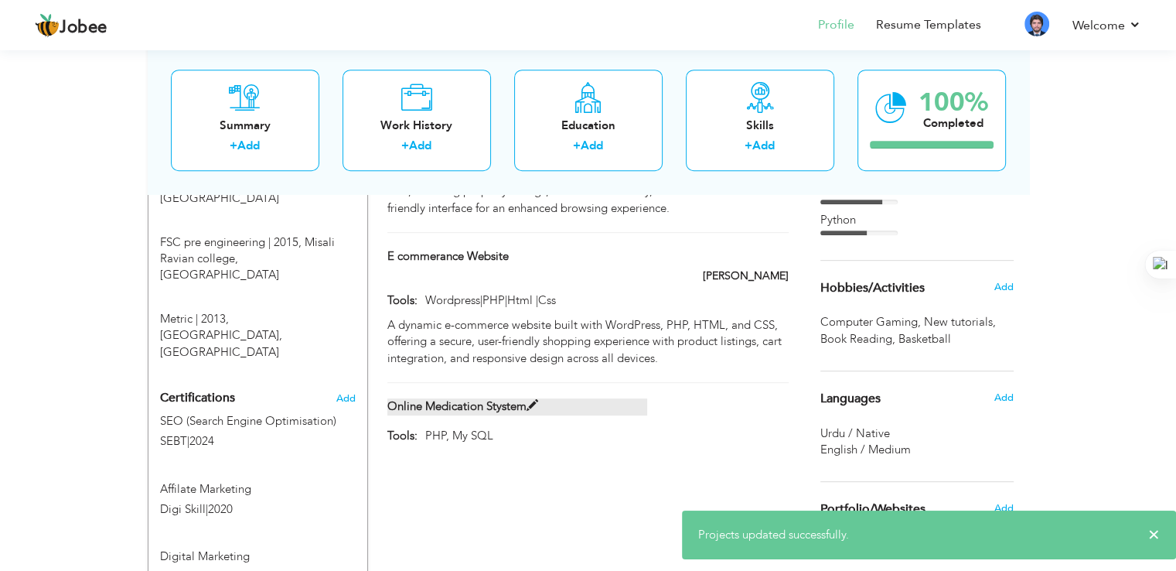
click at [528, 400] on span at bounding box center [533, 406] width 12 height 12
type input "Online Medication Stystem"
type input "PHP, My SQL"
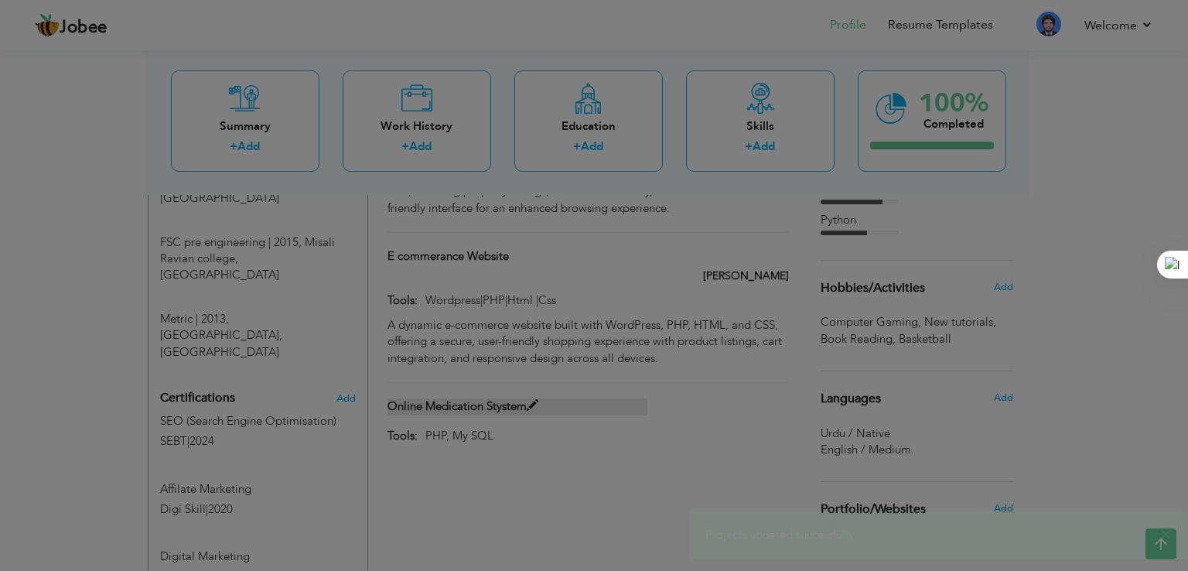
scroll to position [0, 0]
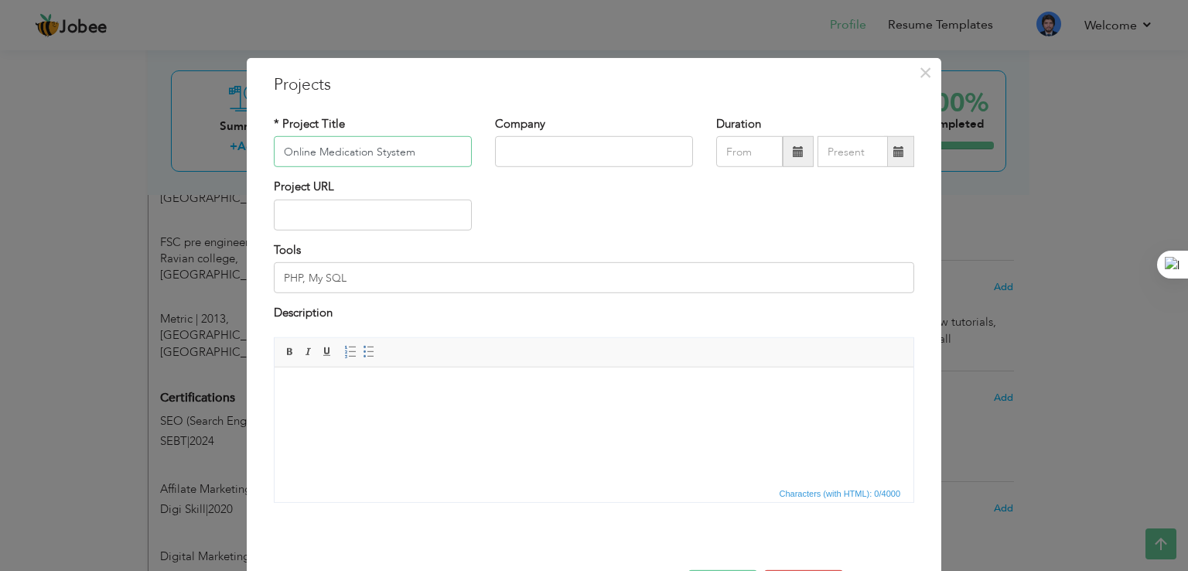
click at [427, 152] on input "Online Medication Stystem" at bounding box center [373, 151] width 198 height 31
click at [355, 278] on input "PHP, My SQL" at bounding box center [594, 277] width 640 height 31
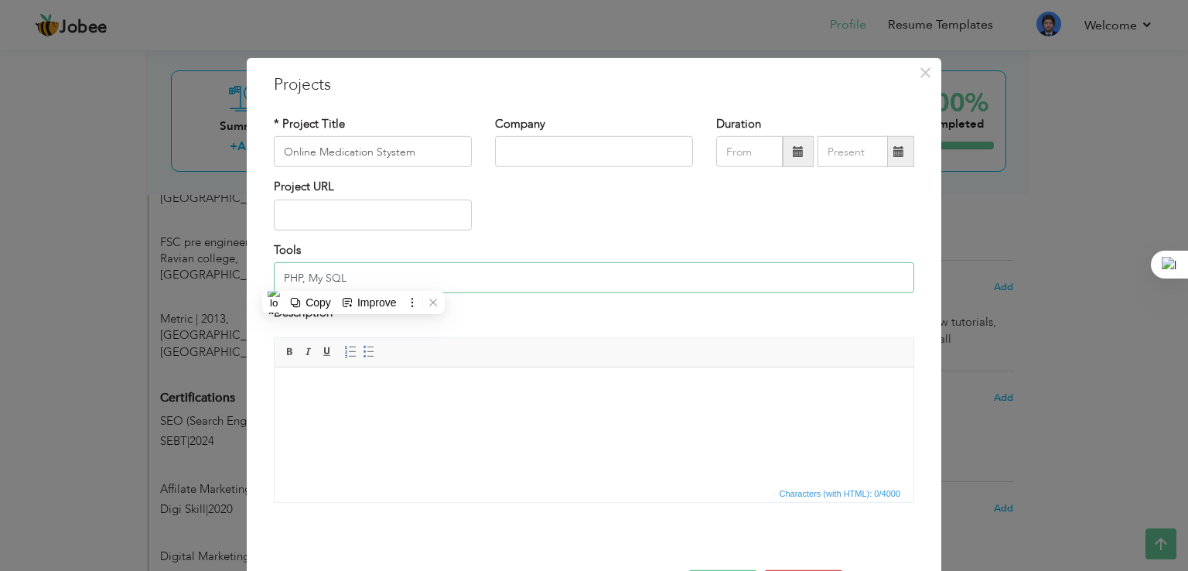
click at [355, 278] on input "PHP, My SQL" at bounding box center [594, 277] width 640 height 31
click at [439, 406] on html at bounding box center [594, 390] width 639 height 47
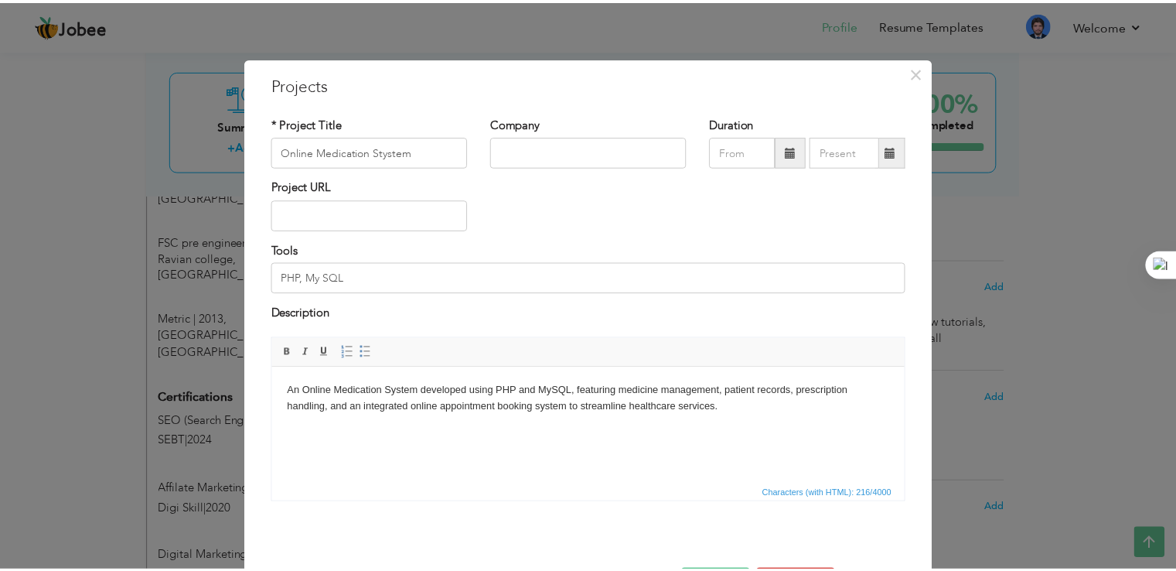
scroll to position [56, 0]
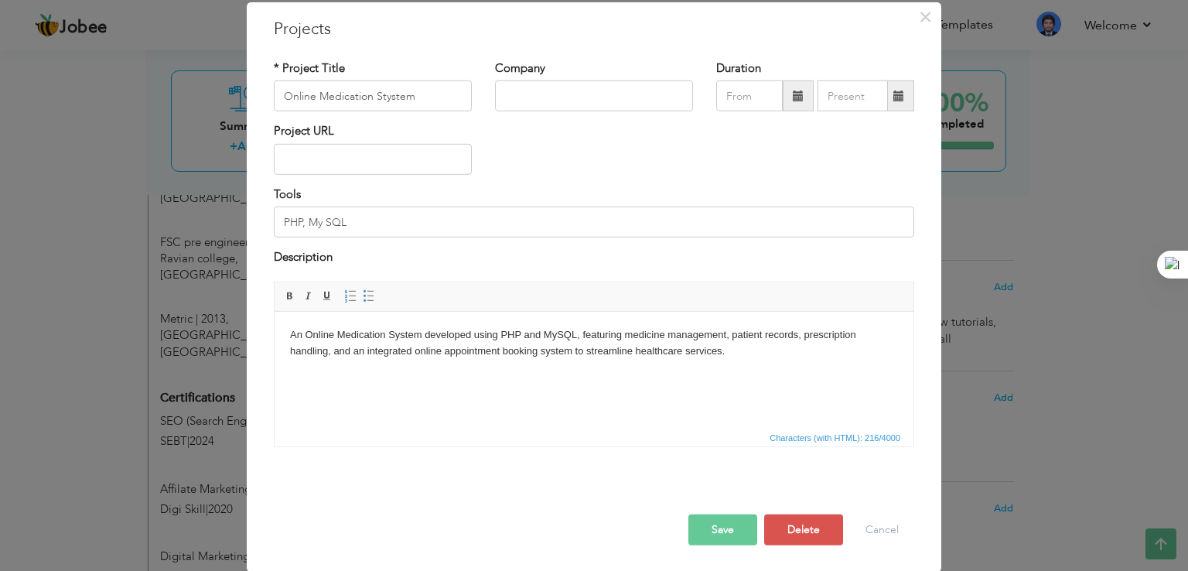
click at [742, 535] on button "Save" at bounding box center [722, 529] width 69 height 31
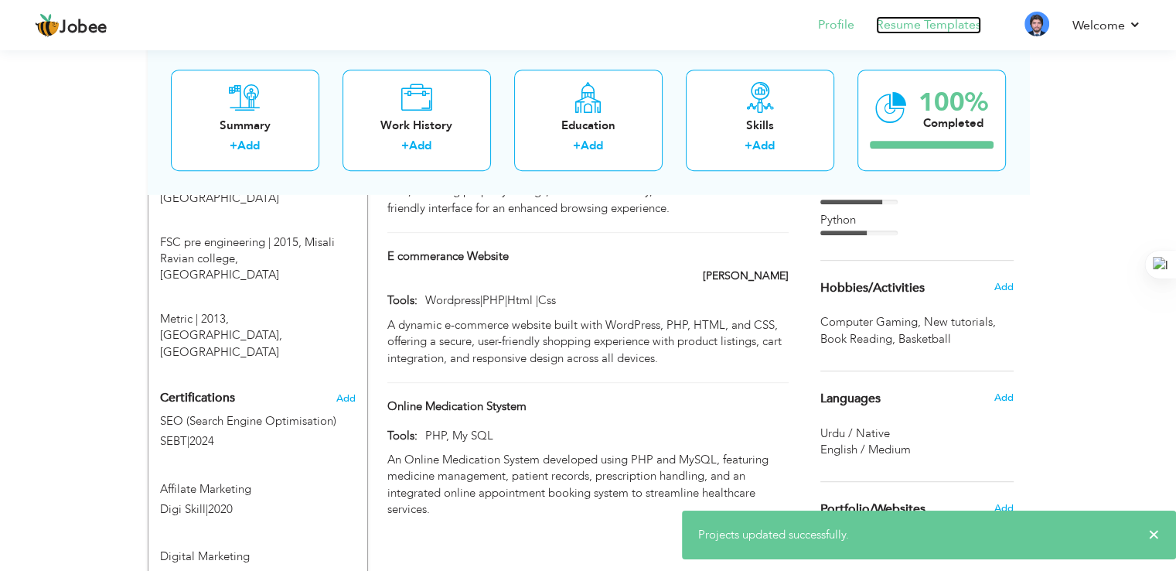
click at [908, 19] on link "Resume Templates" at bounding box center [928, 25] width 105 height 18
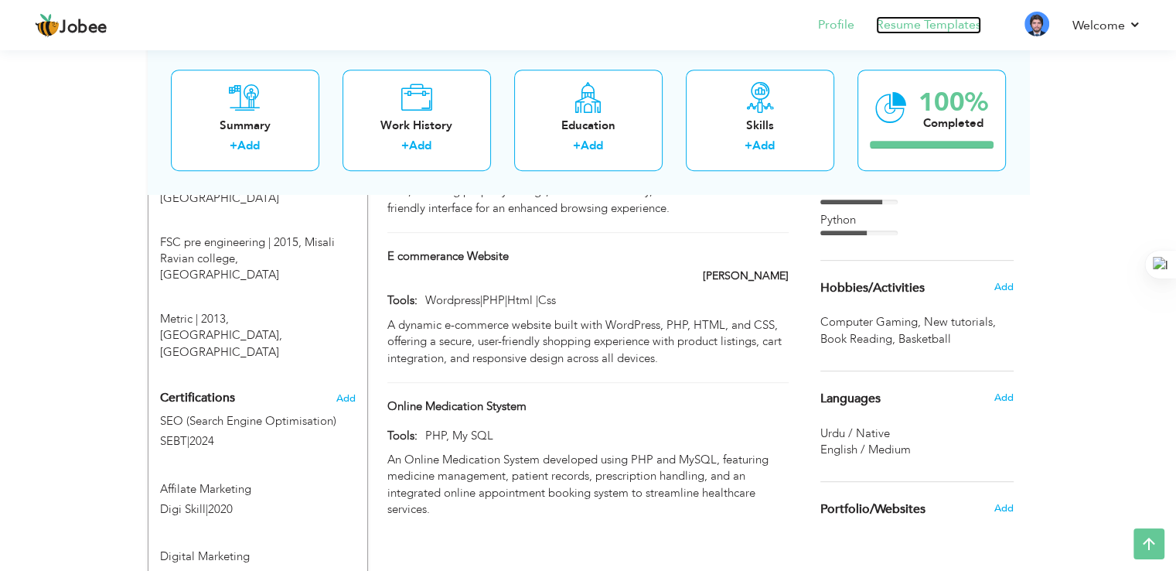
click at [931, 26] on link "Resume Templates" at bounding box center [928, 25] width 105 height 18
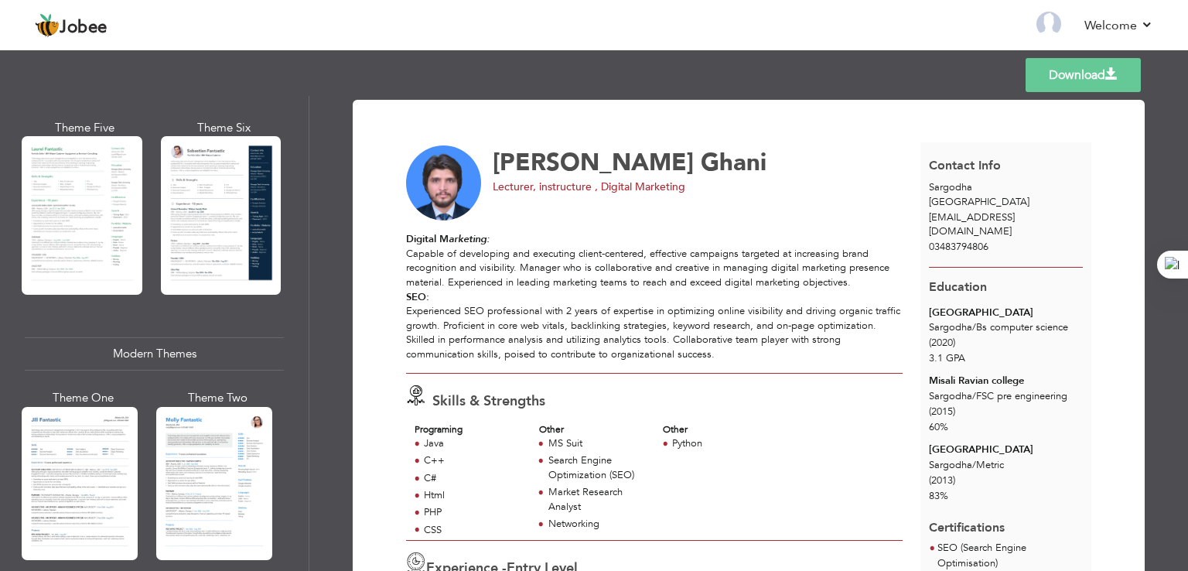
scroll to position [532, 0]
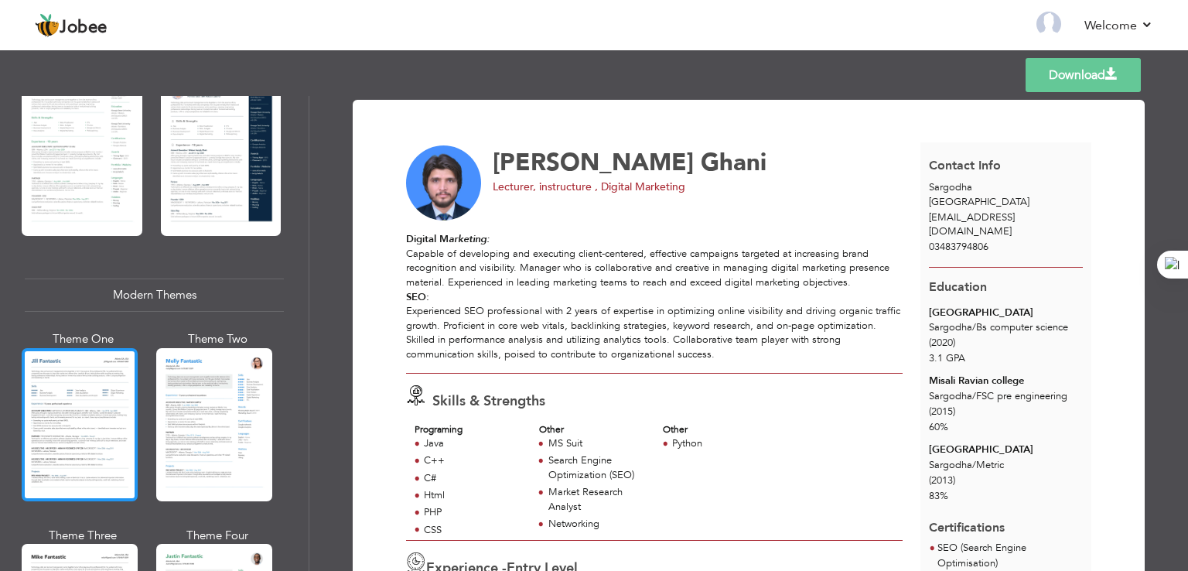
click at [96, 389] on div at bounding box center [80, 424] width 116 height 153
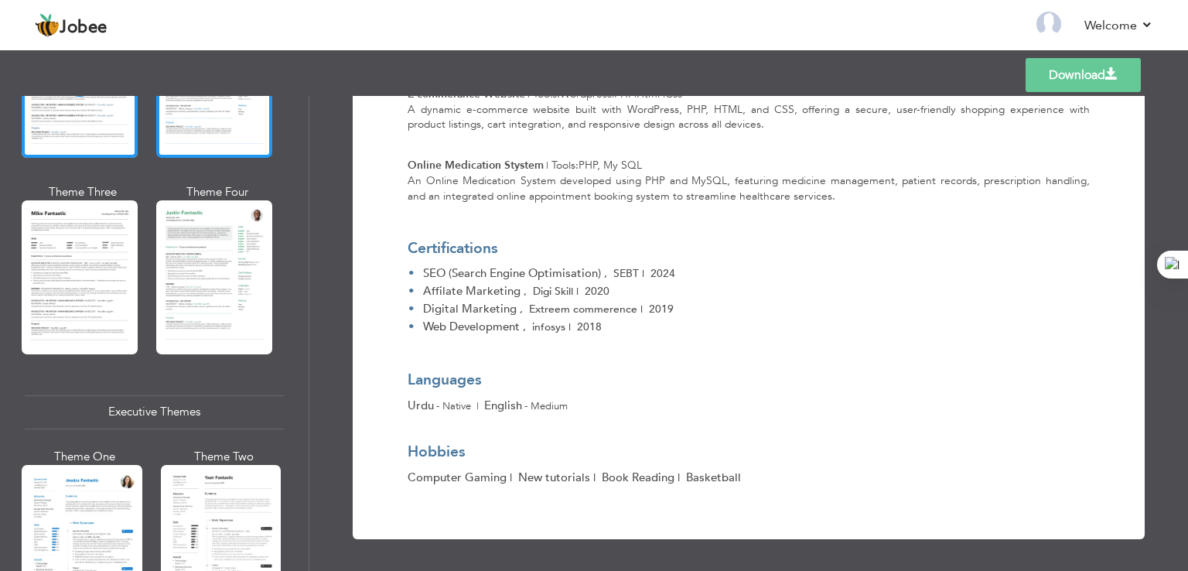
scroll to position [874, 0]
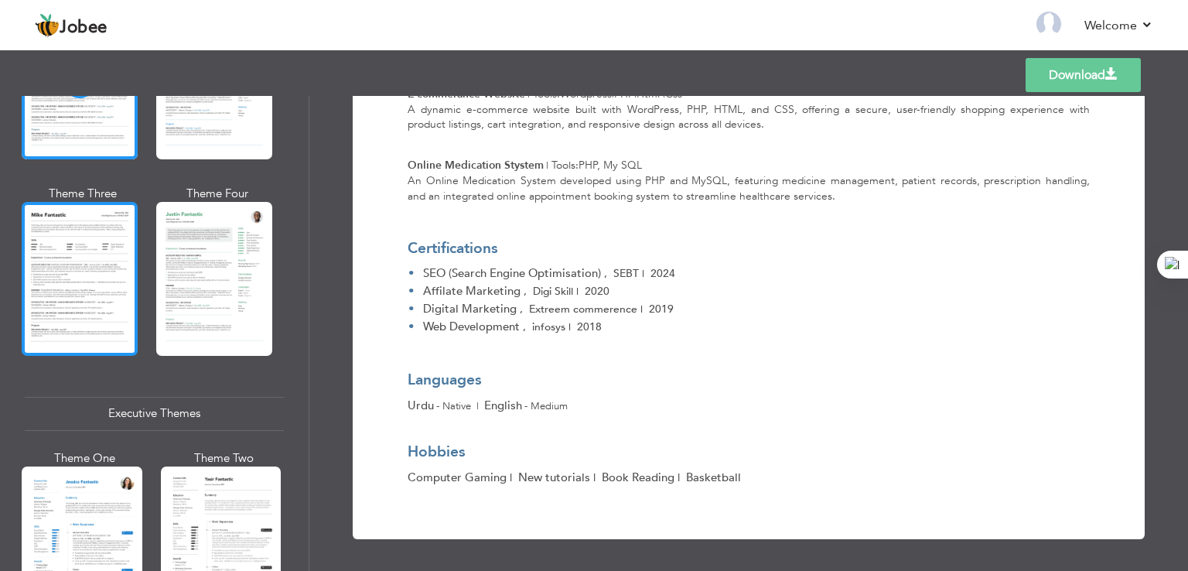
click at [72, 316] on div at bounding box center [80, 278] width 116 height 153
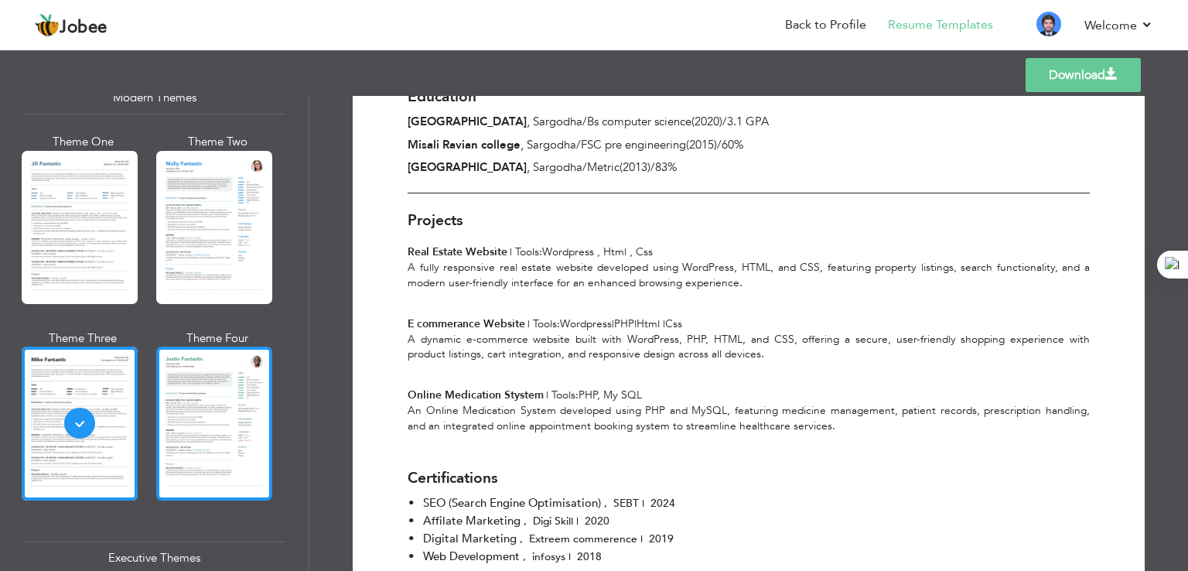
scroll to position [720, 0]
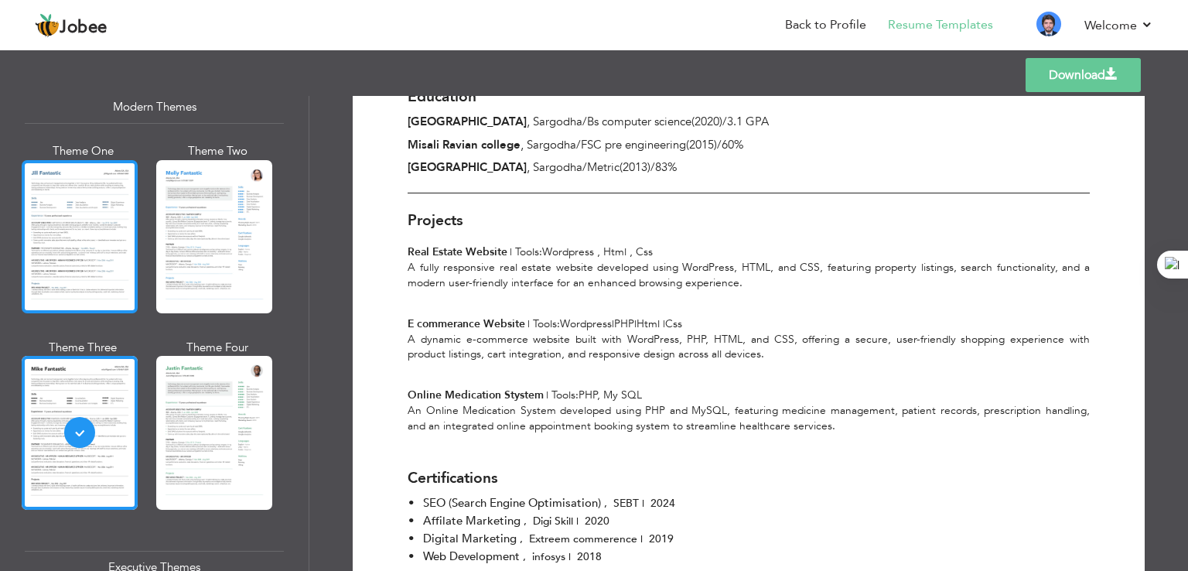
click at [118, 224] on div at bounding box center [80, 236] width 116 height 153
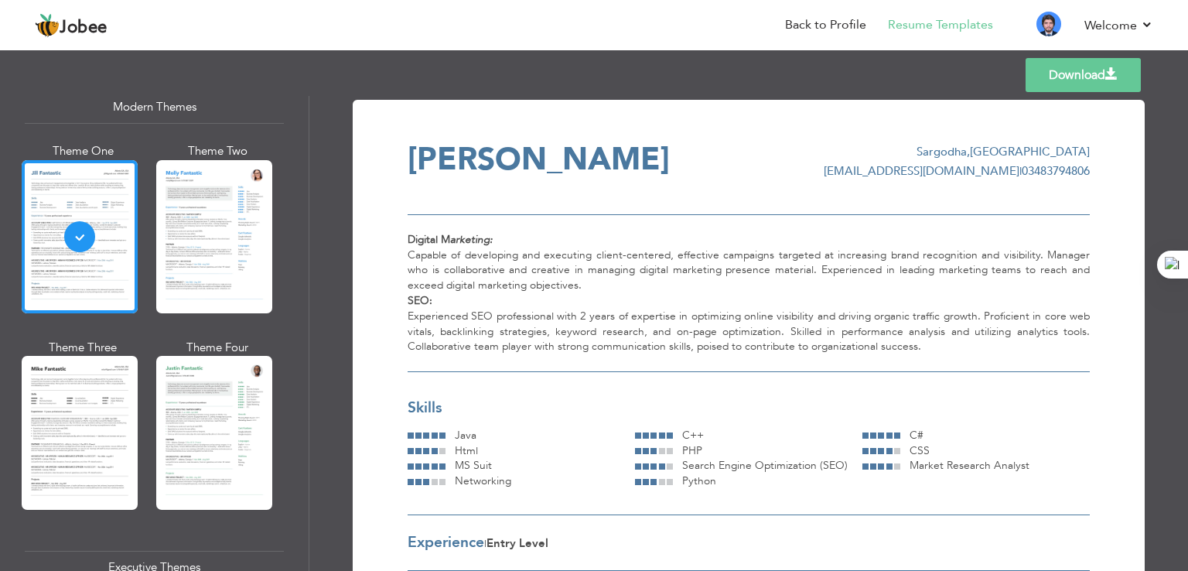
click at [1073, 80] on link "Download" at bounding box center [1082, 75] width 115 height 34
